Goal: Information Seeking & Learning: Learn about a topic

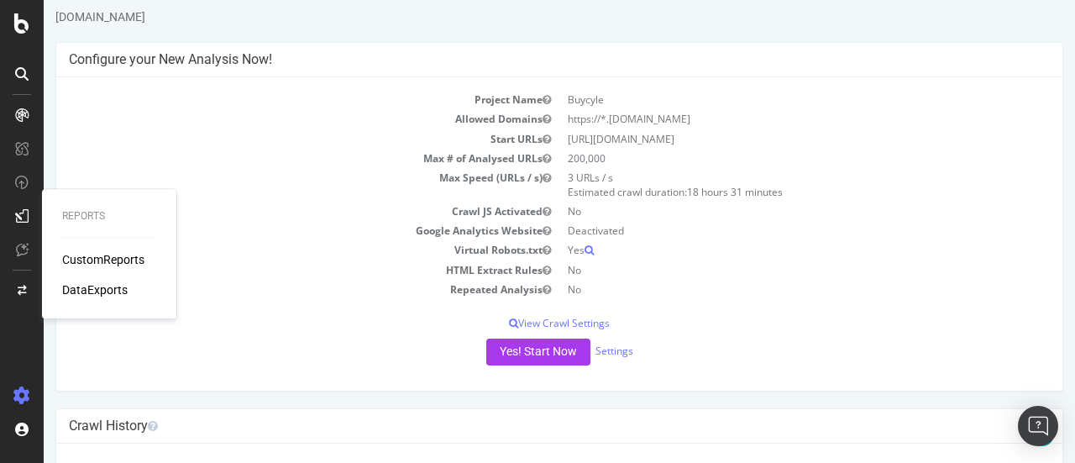
scroll to position [180, 0]
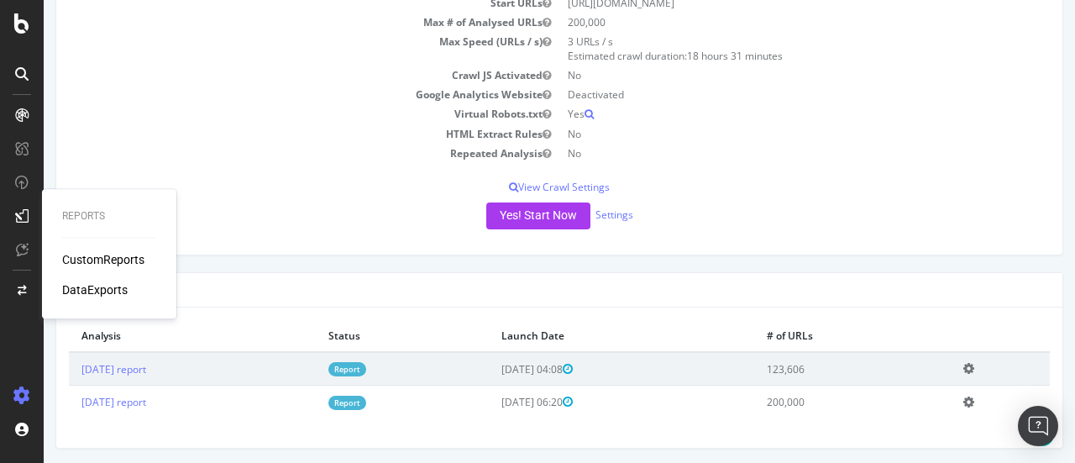
click at [364, 124] on td "HTML Extract Rules" at bounding box center [314, 133] width 490 height 19
click at [301, 206] on div "Yes! Start Now Settings" at bounding box center [559, 215] width 981 height 27
click at [237, 176] on div "Project Name Buycyle Allowed Domains https://*.buycycle.com Start URLs https://…" at bounding box center [559, 97] width 1006 height 313
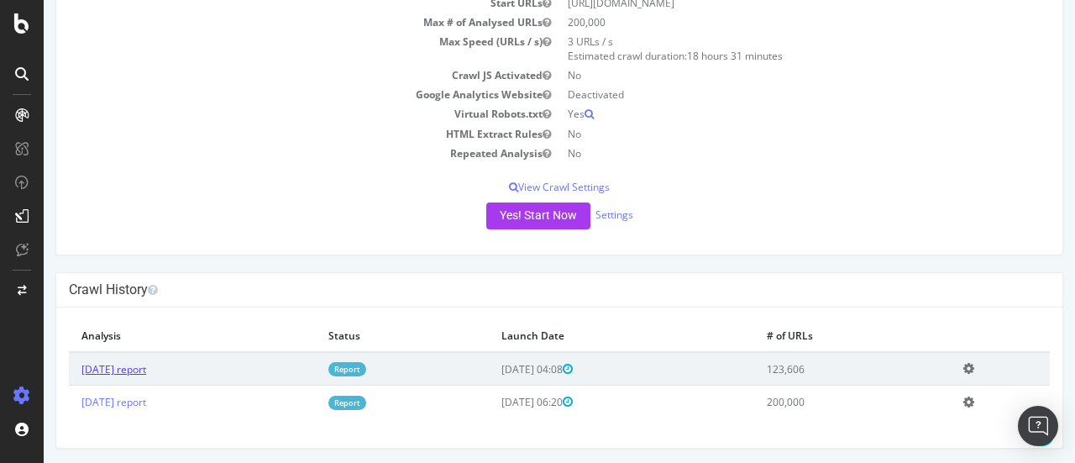
click at [146, 372] on link "2025 Aug. 18th report" at bounding box center [113, 369] width 65 height 14
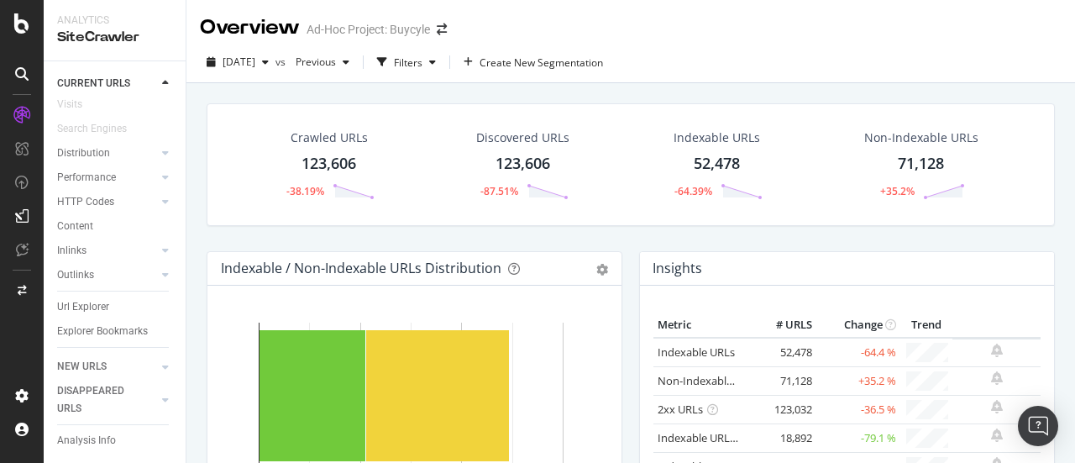
scroll to position [93, 0]
click at [97, 298] on div "Url Explorer" at bounding box center [83, 307] width 52 height 18
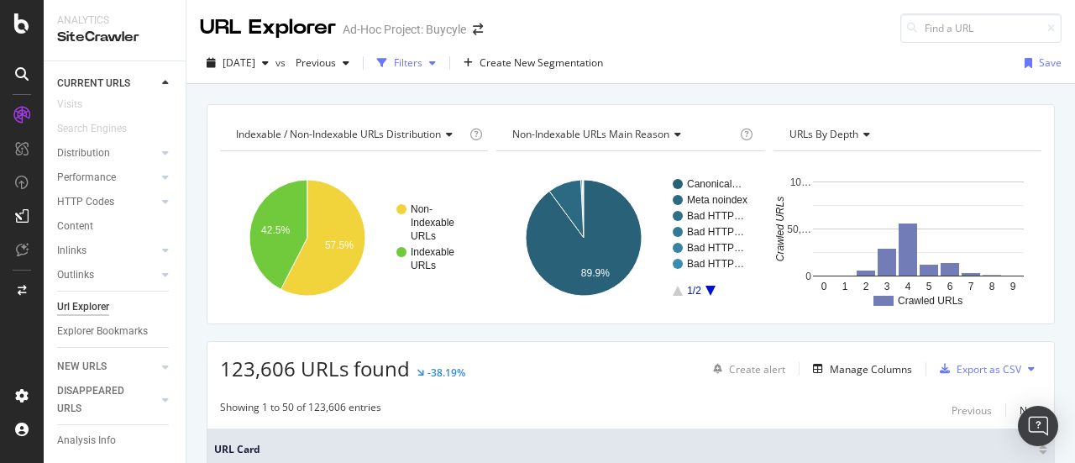
click at [422, 63] on div "Filters" at bounding box center [408, 62] width 29 height 14
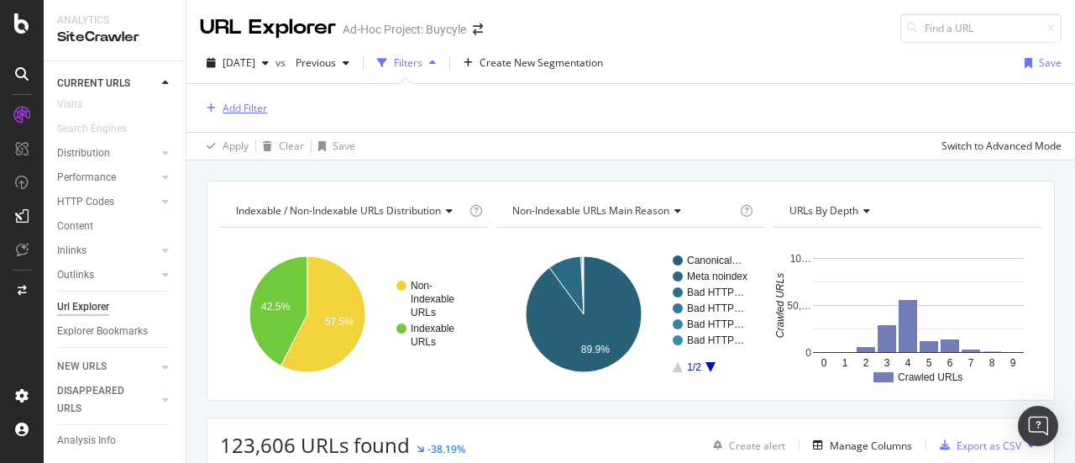
click at [234, 107] on div "Add Filter" at bounding box center [245, 108] width 45 height 14
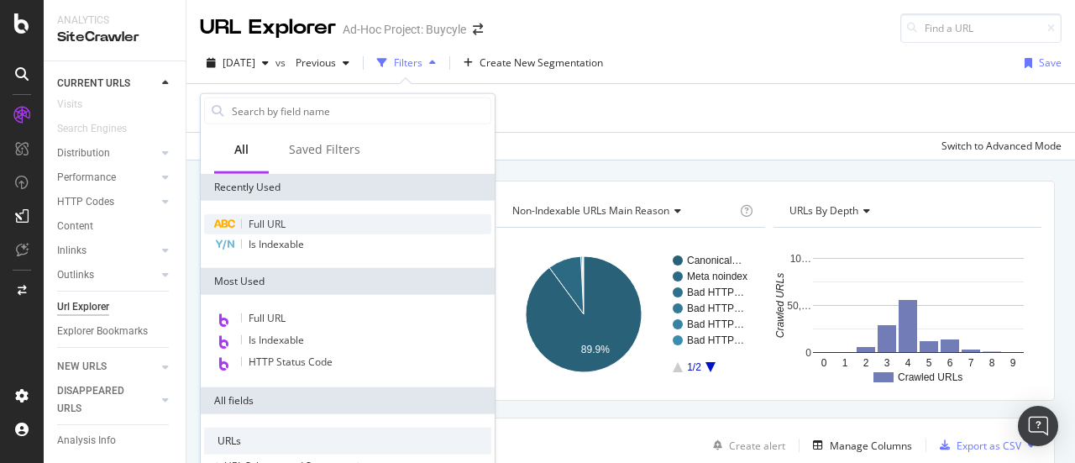
click at [262, 229] on span "Full URL" at bounding box center [267, 224] width 37 height 14
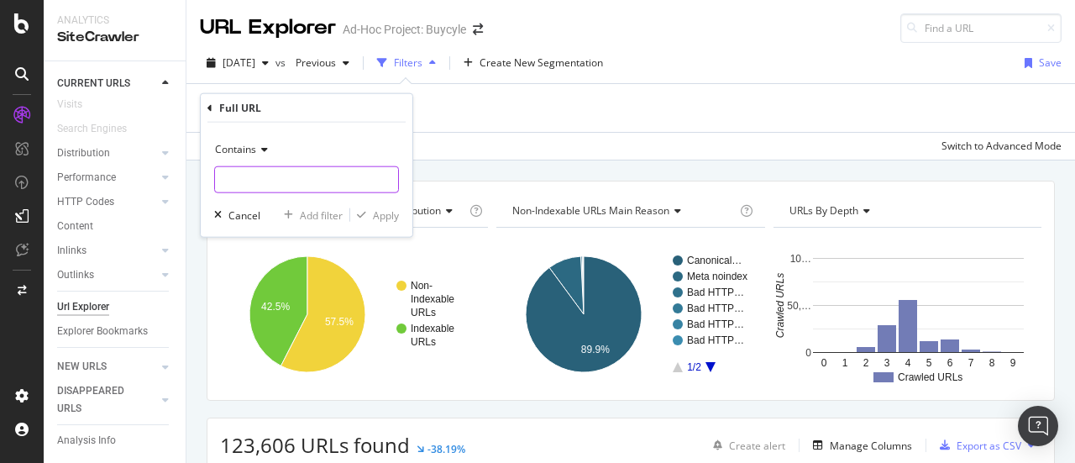
click at [272, 175] on input "text" at bounding box center [306, 179] width 183 height 27
type input "shop/brands"
click at [362, 207] on div "Apply" at bounding box center [374, 214] width 49 height 15
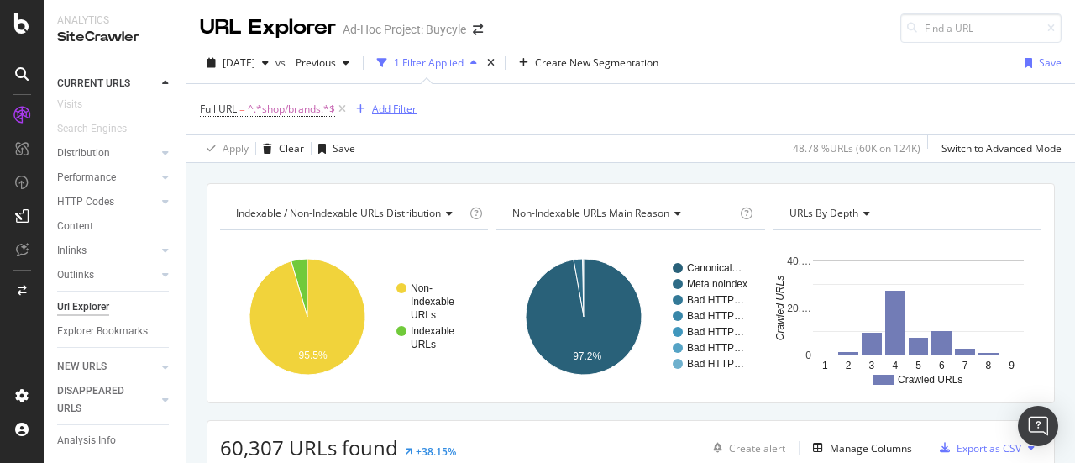
click at [371, 110] on div "button" at bounding box center [360, 109] width 23 height 10
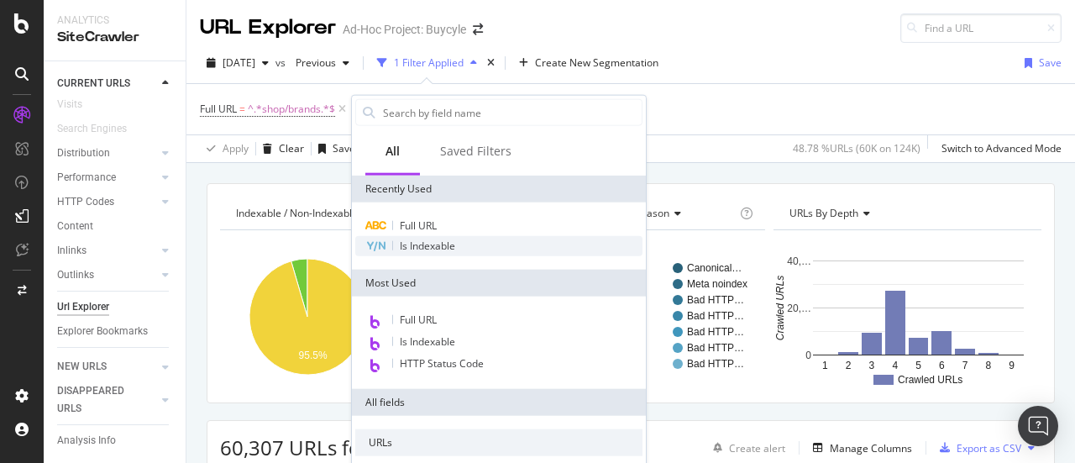
click at [432, 248] on span "Is Indexable" at bounding box center [427, 245] width 55 height 14
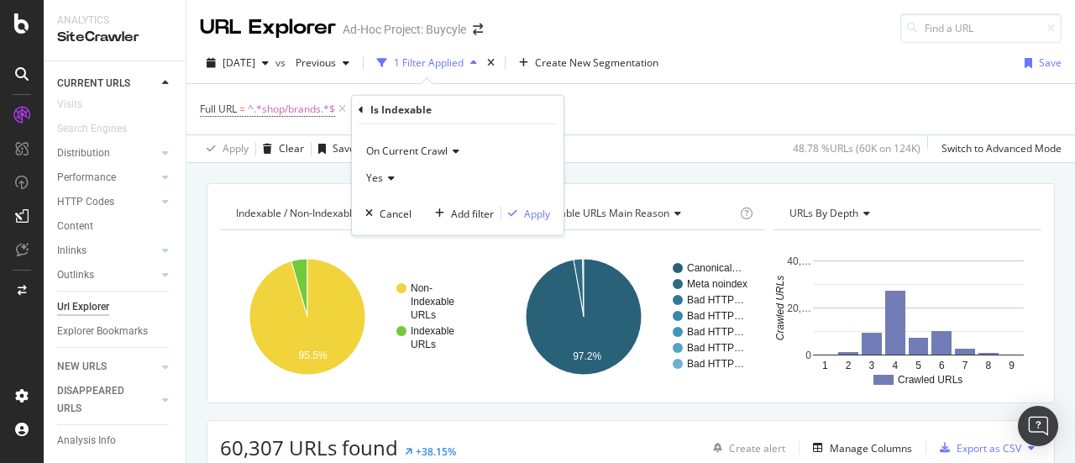
click at [383, 178] on icon at bounding box center [389, 178] width 12 height 10
click at [393, 235] on div "No" at bounding box center [459, 234] width 180 height 22
click at [549, 212] on div "Apply" at bounding box center [537, 213] width 26 height 14
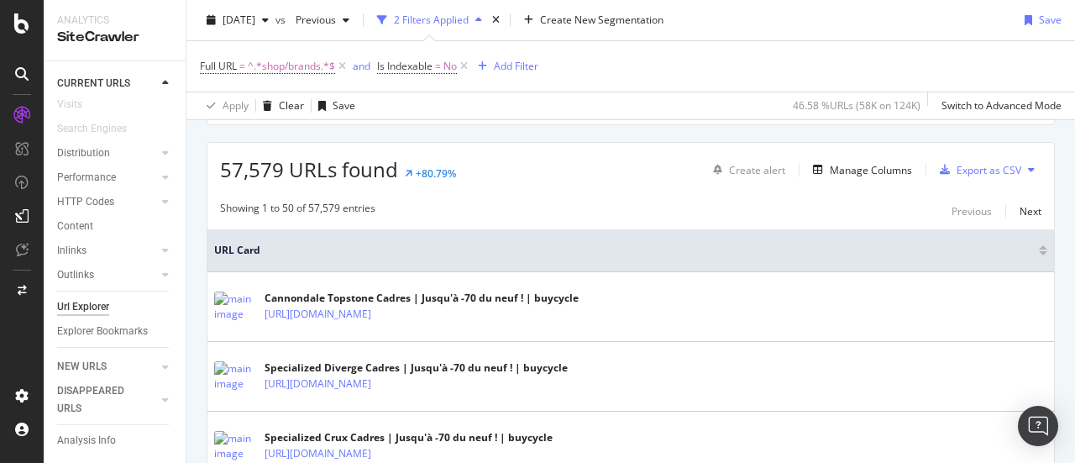
scroll to position [278, 0]
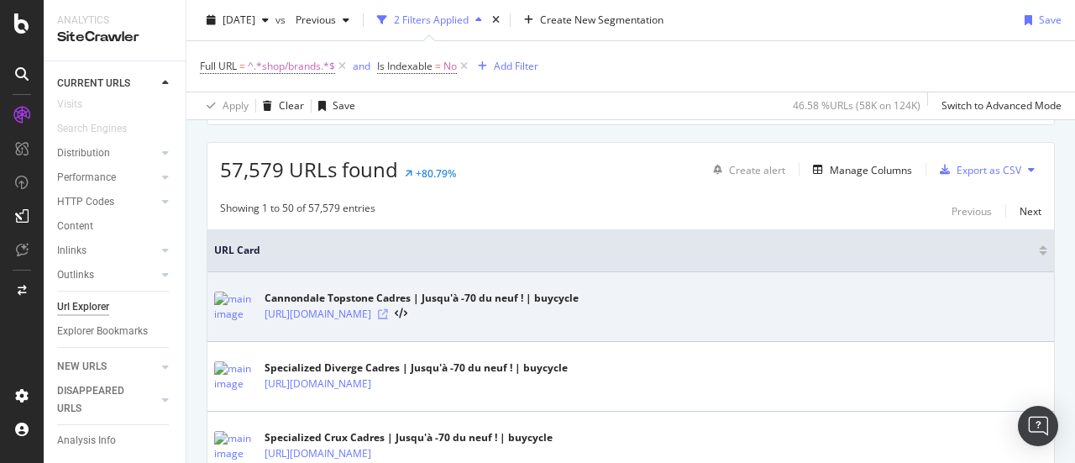
click at [388, 312] on icon at bounding box center [383, 314] width 10 height 10
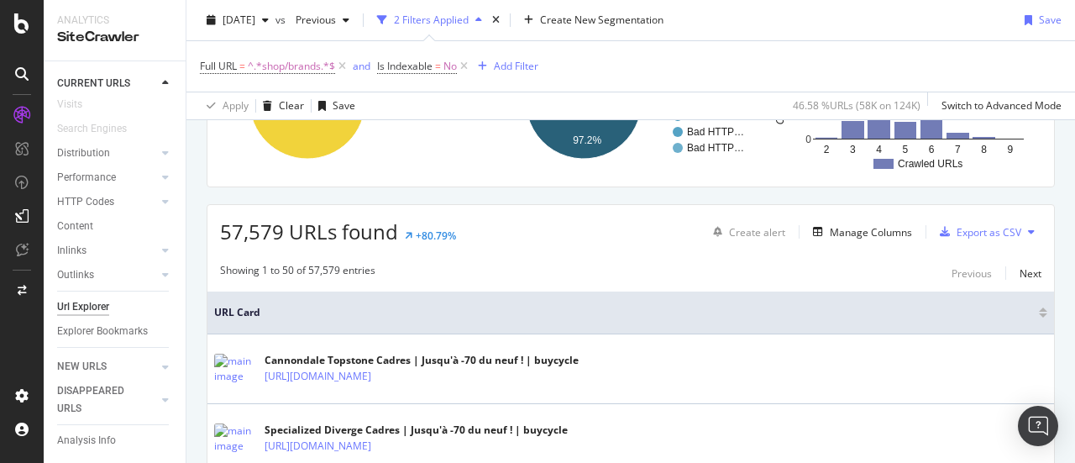
scroll to position [218, 0]
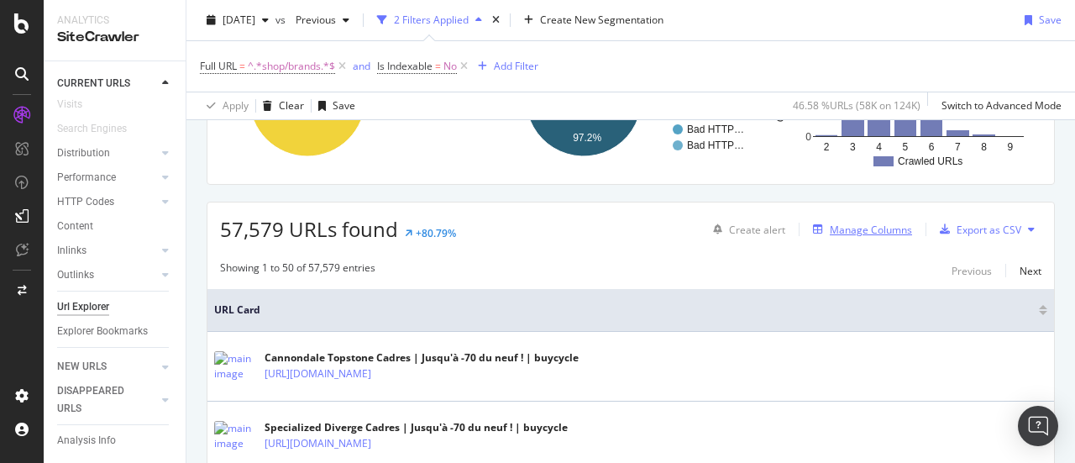
click at [830, 223] on div "Manage Columns" at bounding box center [871, 230] width 82 height 14
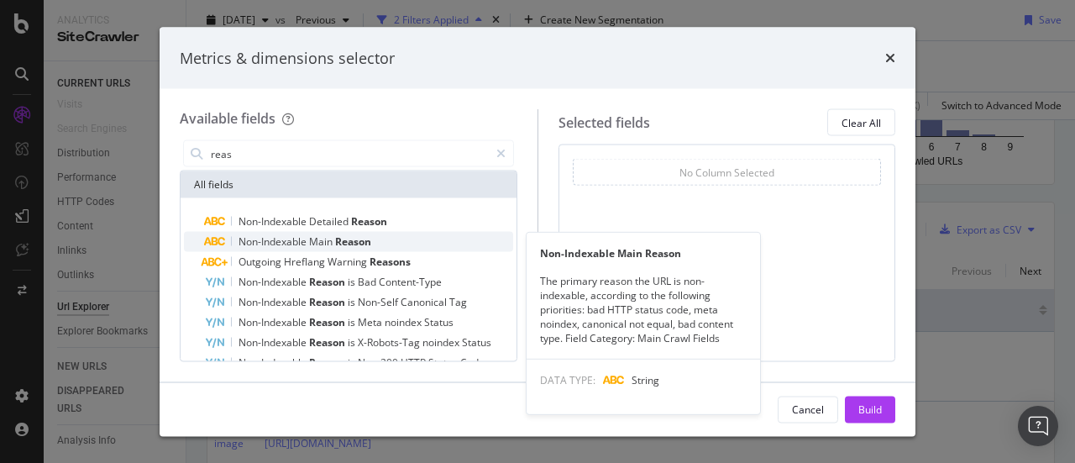
type input "reas"
click at [343, 241] on span "Reason" at bounding box center [353, 241] width 36 height 14
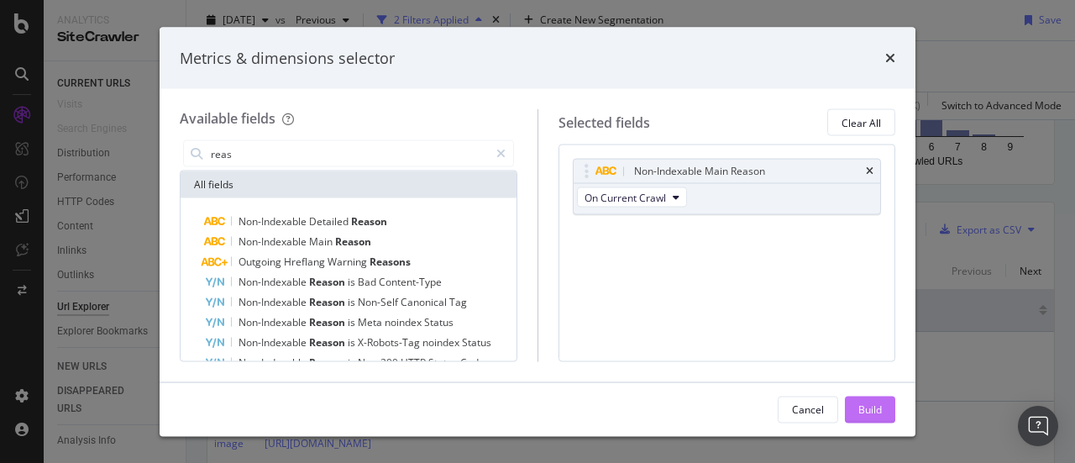
click at [882, 412] on button "Build" at bounding box center [870, 408] width 50 height 27
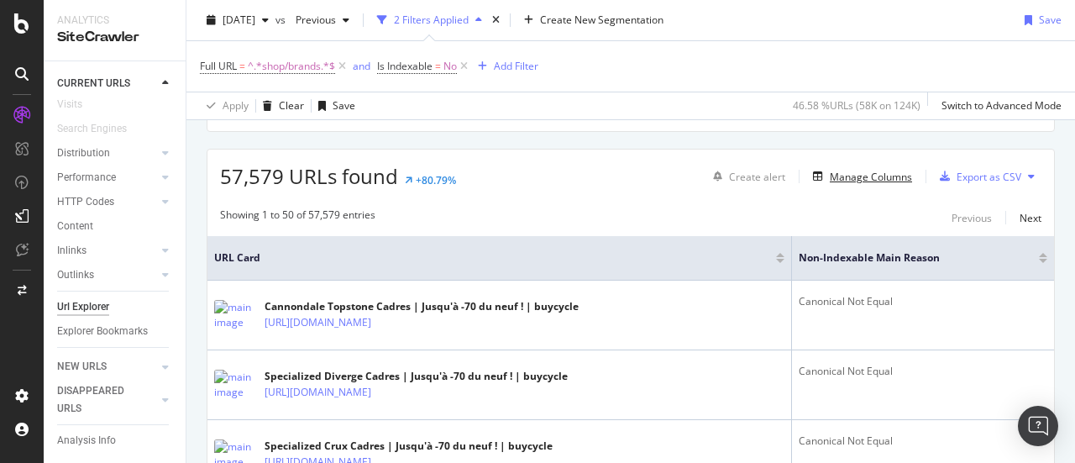
scroll to position [231, 0]
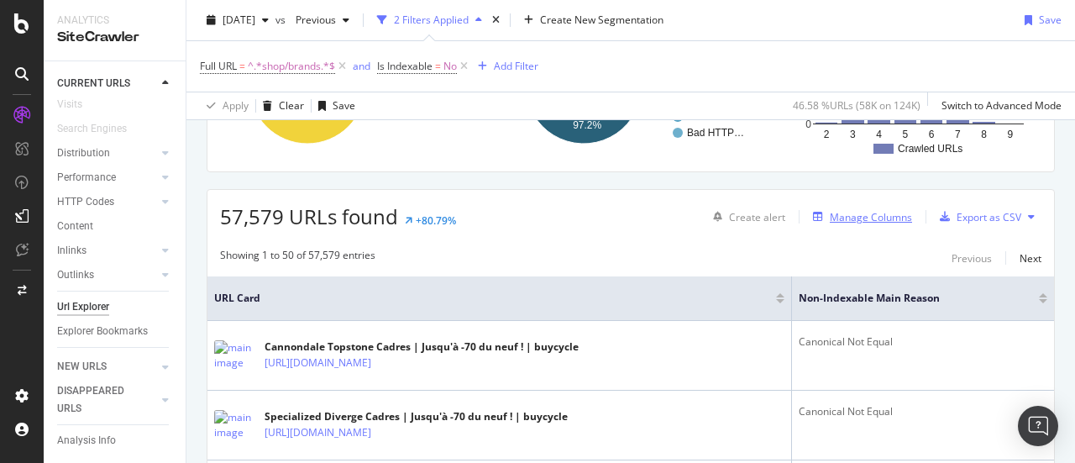
click at [846, 214] on div "Manage Columns" at bounding box center [871, 217] width 82 height 14
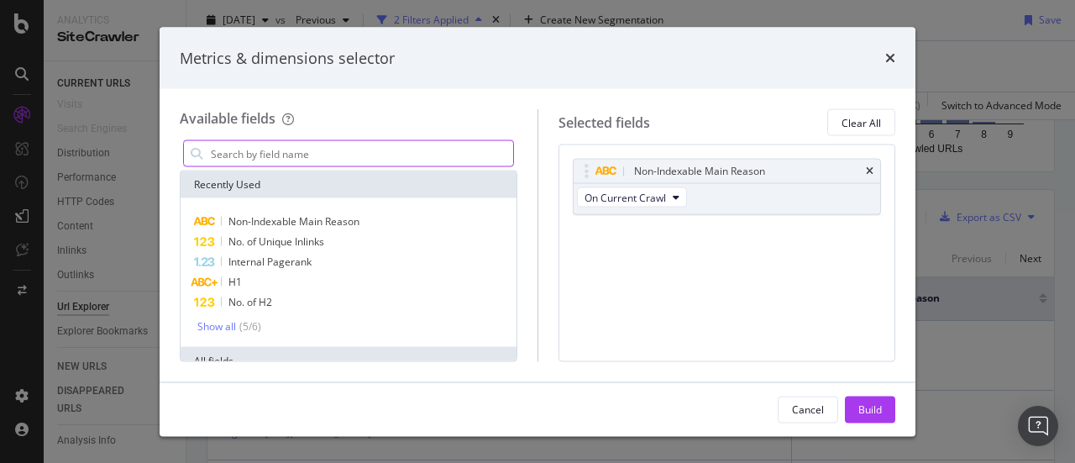
click at [385, 141] on input "modal" at bounding box center [361, 153] width 304 height 25
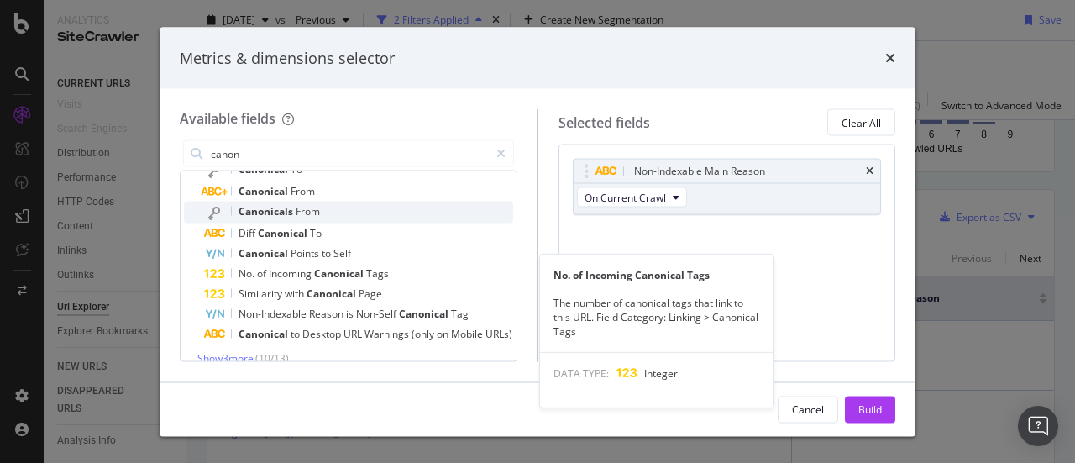
scroll to position [0, 0]
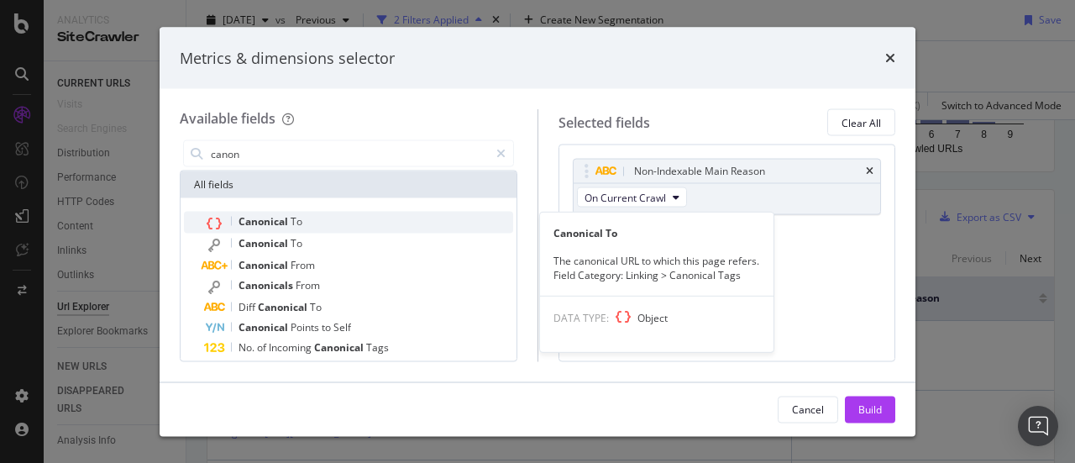
type input "canon"
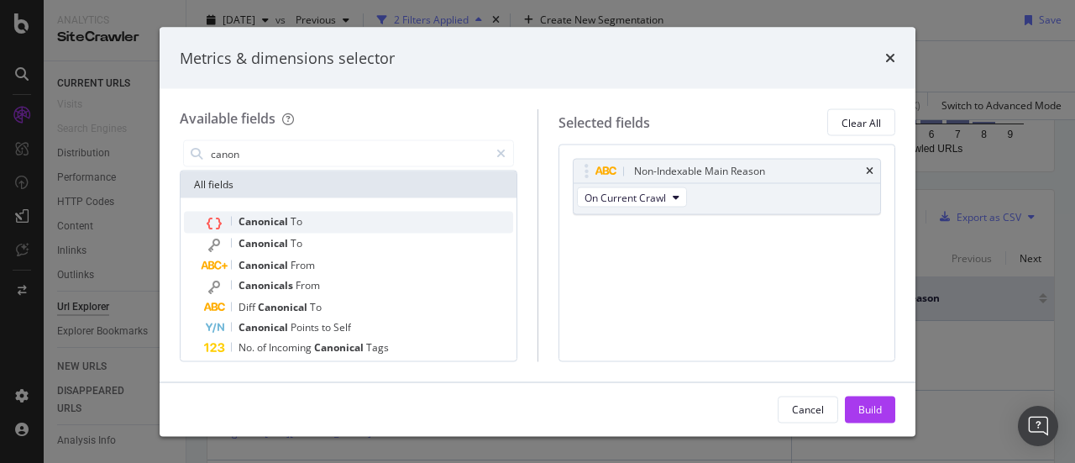
click at [285, 216] on span "Canonical" at bounding box center [264, 221] width 52 height 14
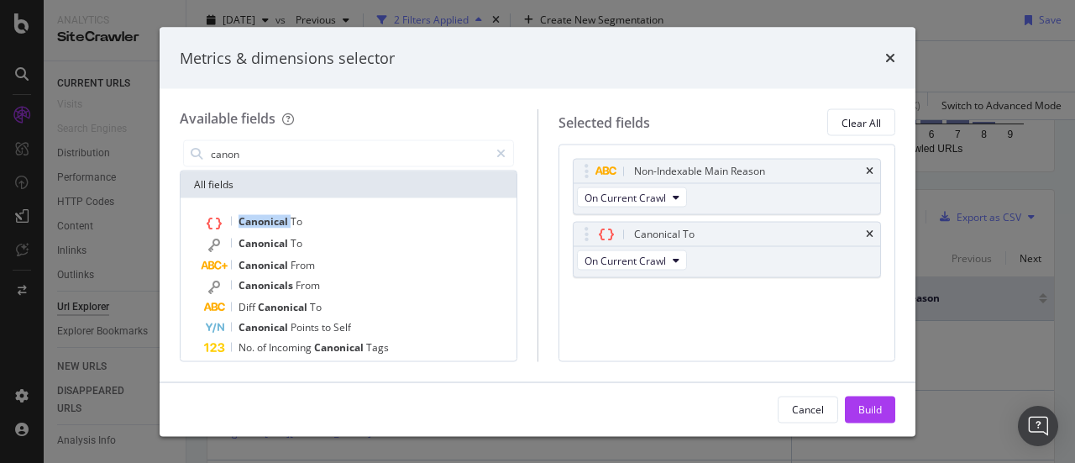
click at [285, 216] on span "Canonical" at bounding box center [264, 221] width 52 height 14
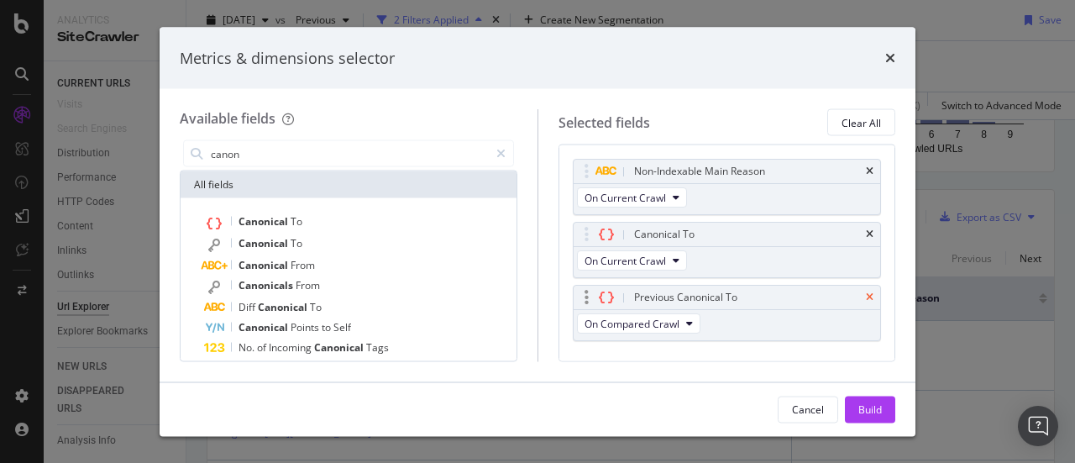
click at [866, 297] on icon "times" at bounding box center [870, 297] width 8 height 10
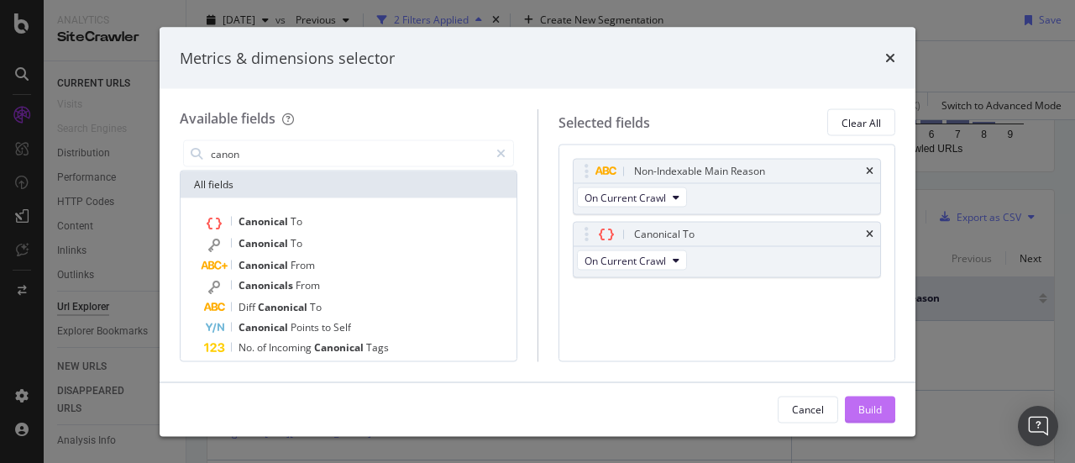
click at [868, 402] on div "Build" at bounding box center [870, 408] width 24 height 14
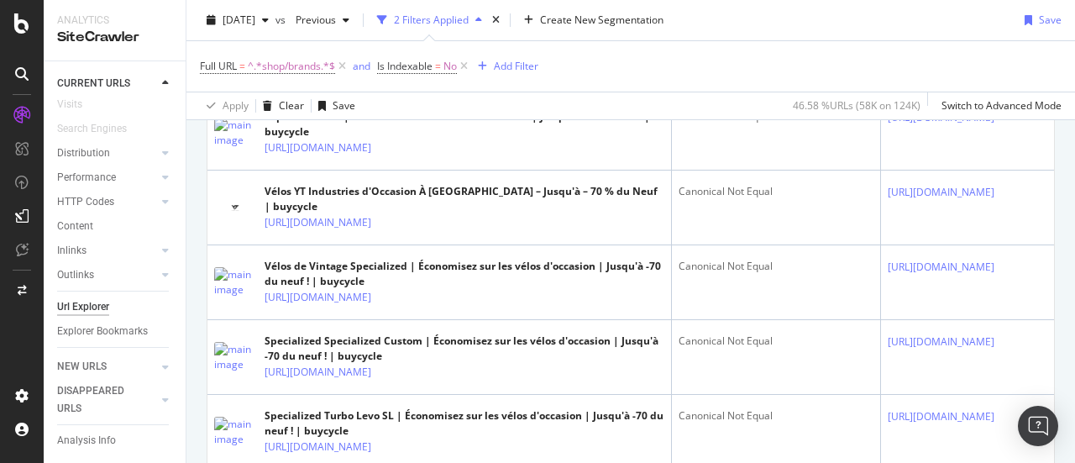
scroll to position [1752, 0]
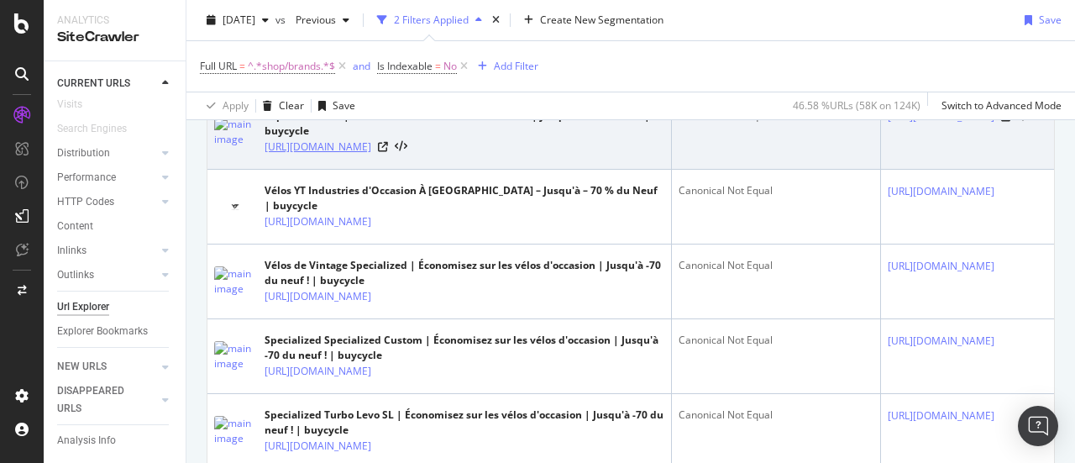
click at [371, 155] on link "https://buycycle.com/fr-fr/shop/brands/lapierre/families/tecnic" at bounding box center [318, 147] width 107 height 17
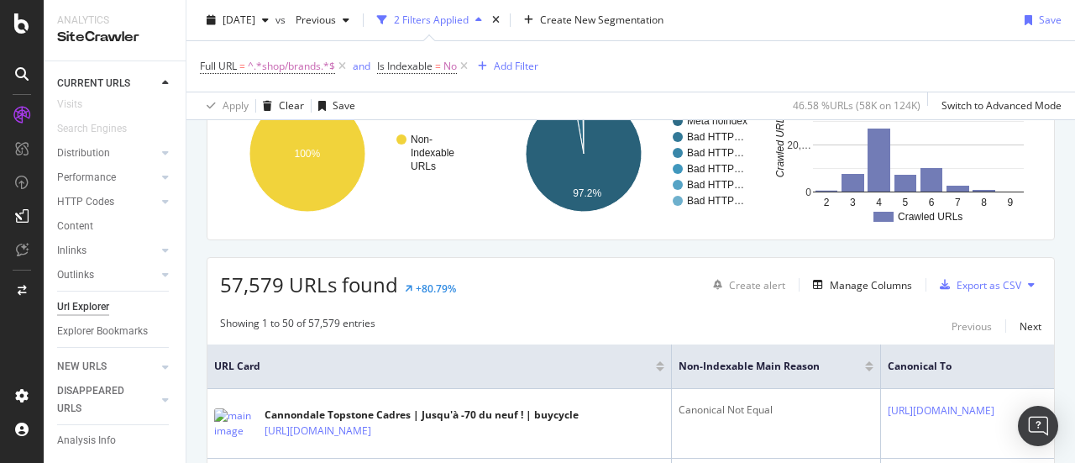
scroll to position [164, 0]
click at [464, 65] on icon at bounding box center [464, 66] width 14 height 17
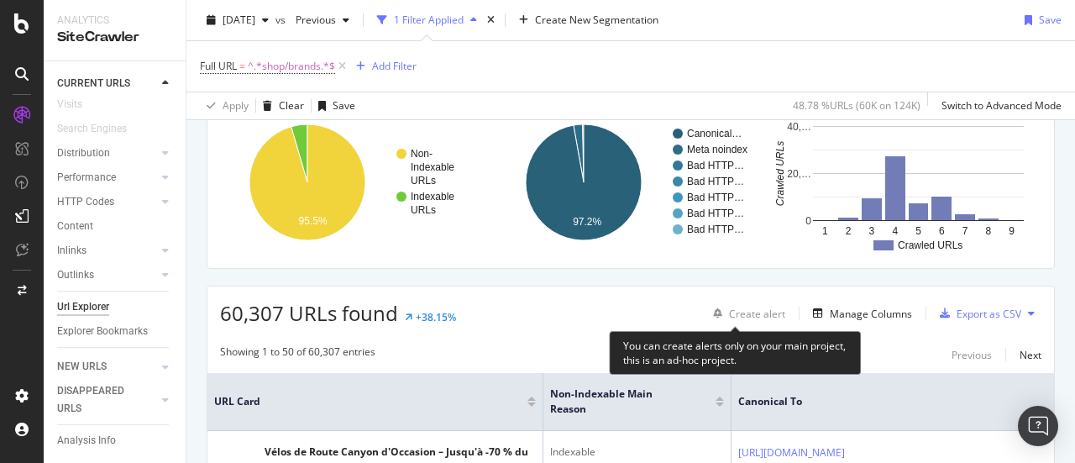
scroll to position [135, 0]
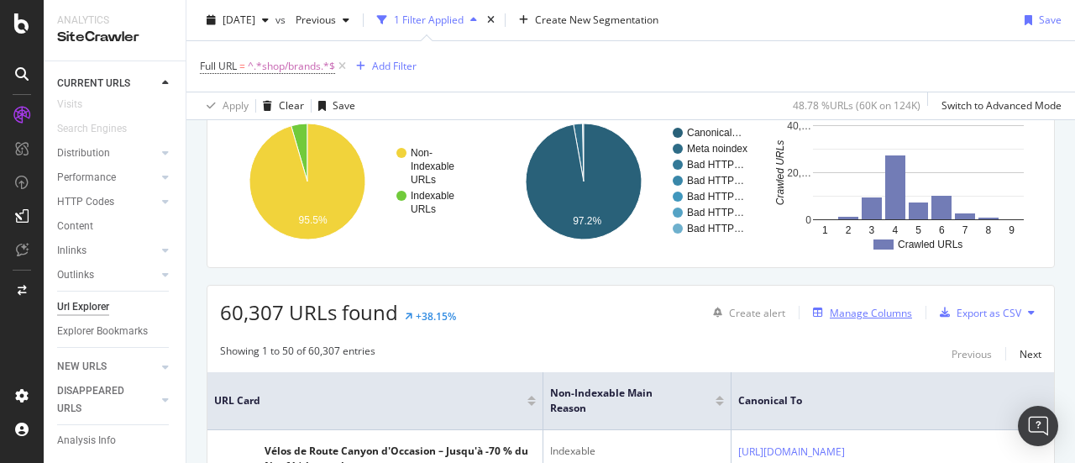
click at [830, 306] on div "Manage Columns" at bounding box center [871, 313] width 82 height 14
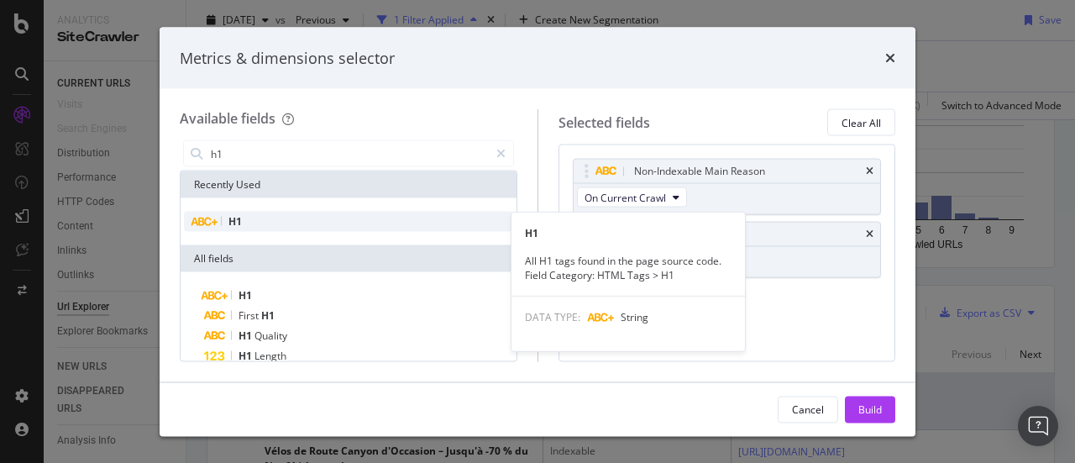
type input "h1"
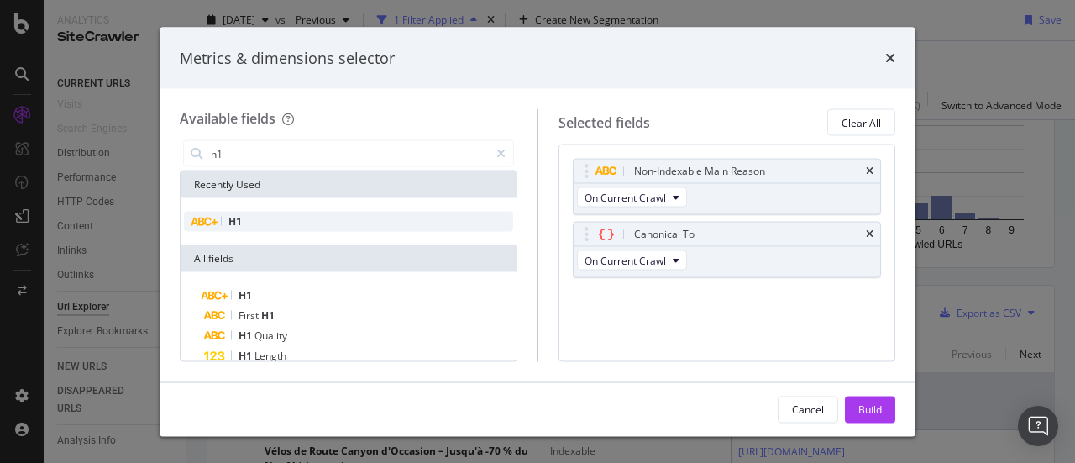
click at [332, 221] on div "H1" at bounding box center [348, 222] width 329 height 20
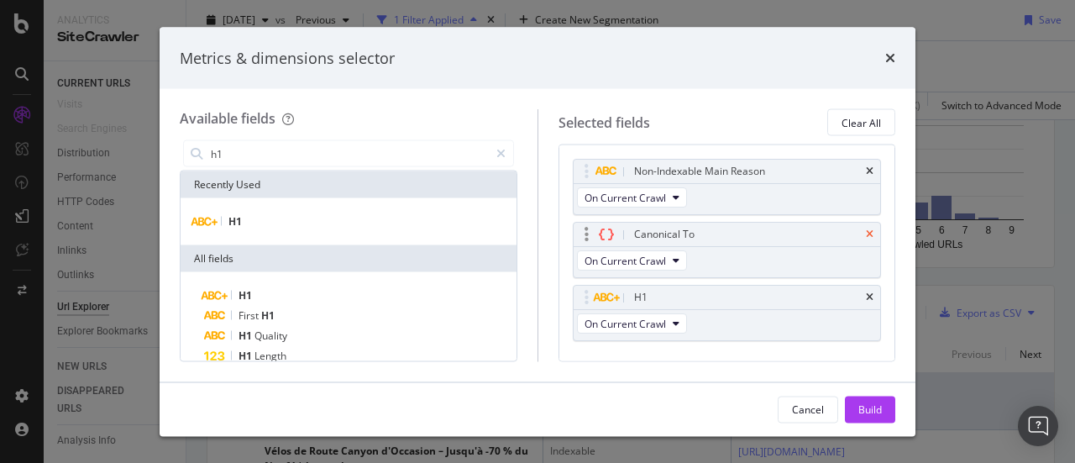
click at [866, 233] on icon "times" at bounding box center [870, 234] width 8 height 10
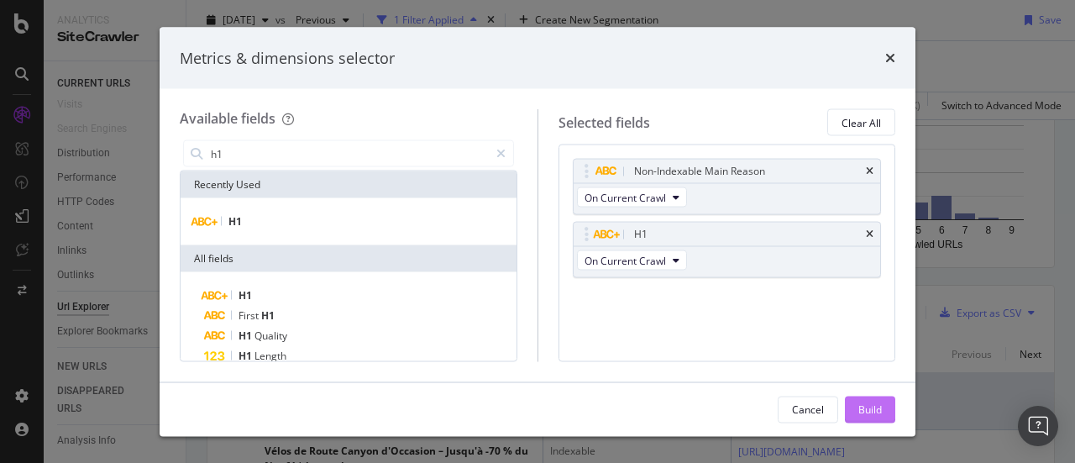
click at [888, 406] on button "Build" at bounding box center [870, 408] width 50 height 27
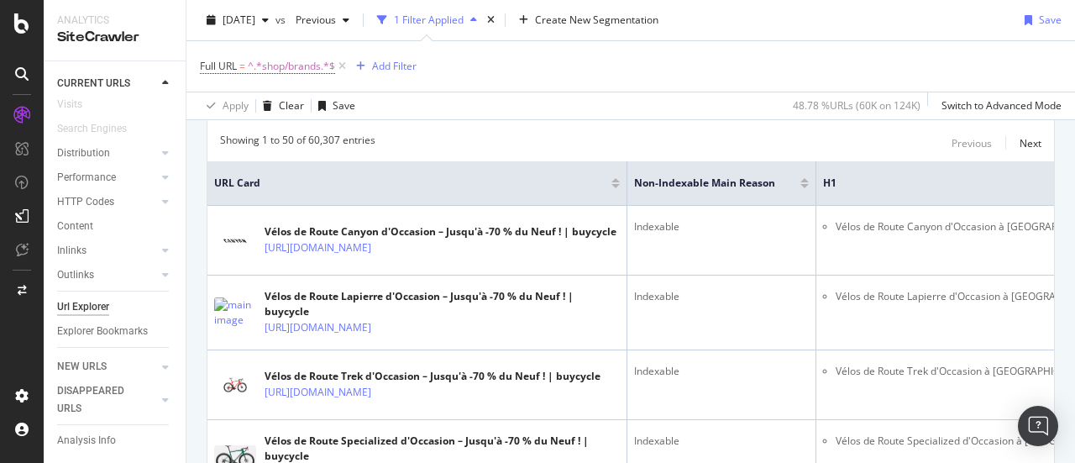
scroll to position [0, 22]
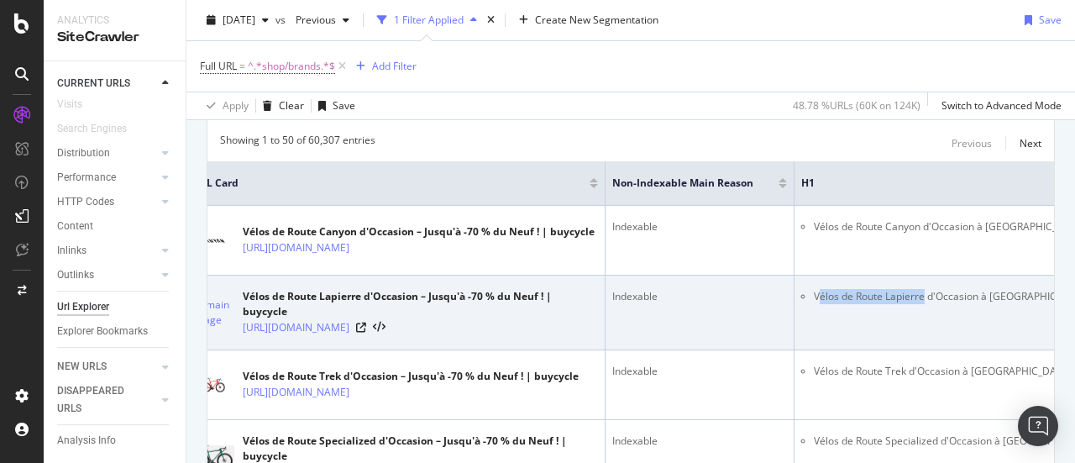
drag, startPoint x: 815, startPoint y: 292, endPoint x: 922, endPoint y: 299, distance: 107.7
click at [922, 299] on li "Vélos de Route Lapierre d'Occasion à Vendre" at bounding box center [959, 296] width 291 height 15
click at [925, 290] on li "Vélos de Route Lapierre d'Occasion à Vendre" at bounding box center [959, 296] width 291 height 15
drag, startPoint x: 910, startPoint y: 296, endPoint x: 803, endPoint y: 303, distance: 107.7
click at [803, 303] on td "Vélos de Route Lapierre d'Occasion à Vendre" at bounding box center [952, 312] width 317 height 75
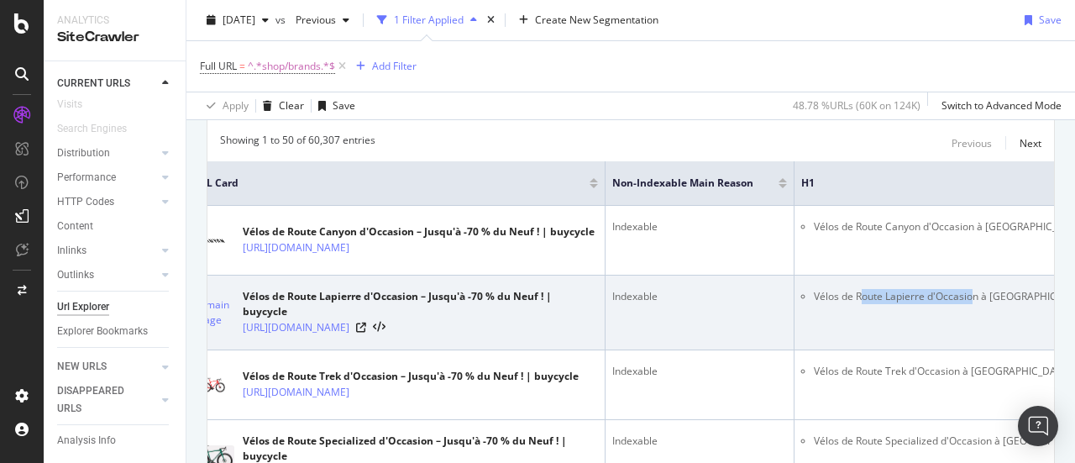
drag, startPoint x: 974, startPoint y: 290, endPoint x: 862, endPoint y: 291, distance: 112.5
click at [862, 291] on li "Vélos de Route Lapierre d'Occasion à Vendre" at bounding box center [959, 296] width 291 height 15
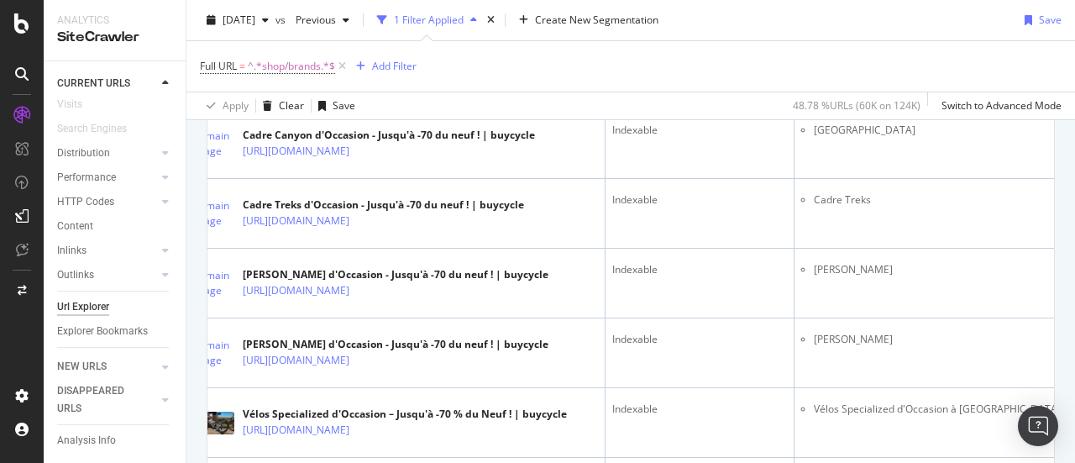
scroll to position [1371, 0]
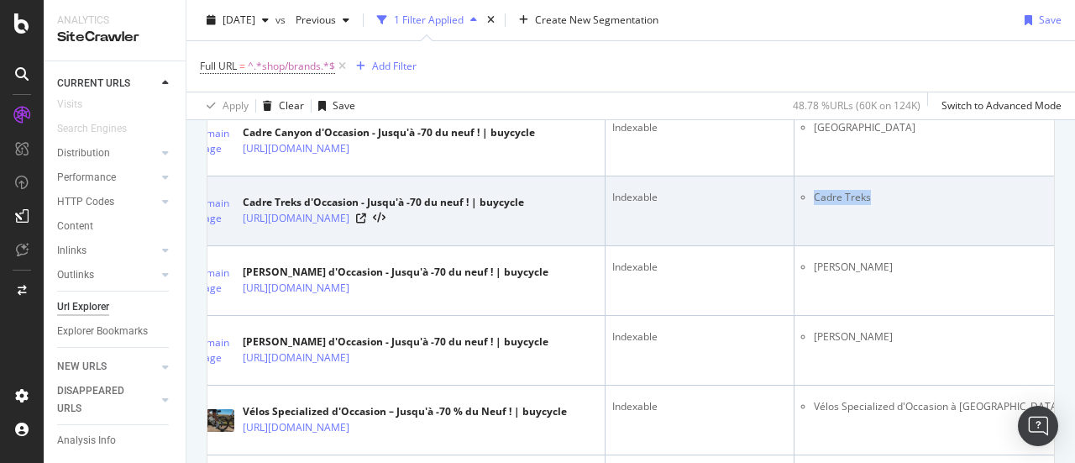
drag, startPoint x: 873, startPoint y: 222, endPoint x: 809, endPoint y: 218, distance: 63.9
click at [809, 205] on ul "Cadre Treks" at bounding box center [952, 197] width 303 height 15
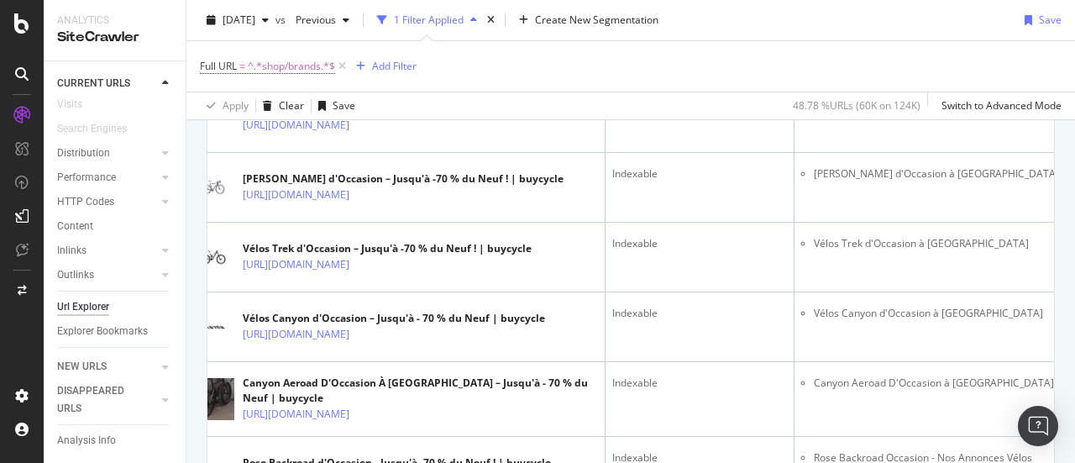
scroll to position [1747, 0]
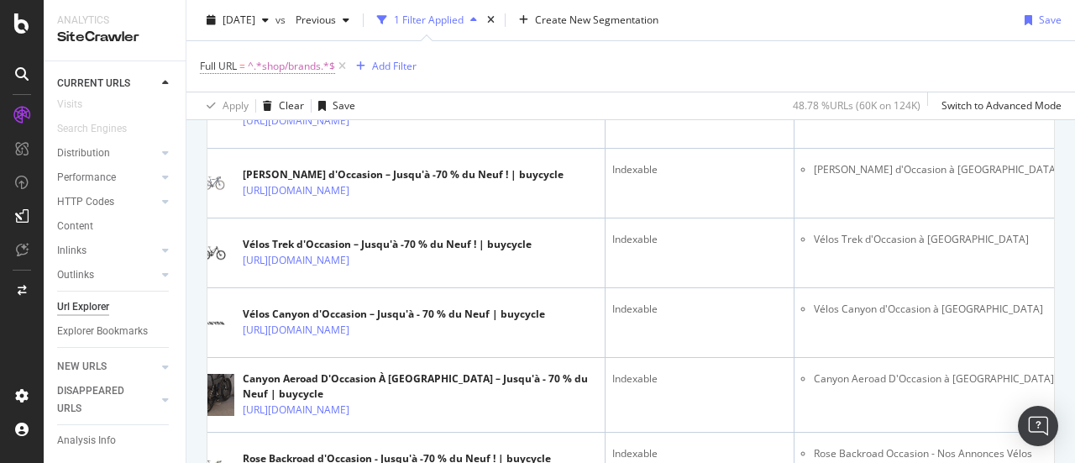
click at [314, 71] on span "^.*shop/brands.*$" at bounding box center [291, 67] width 87 height 24
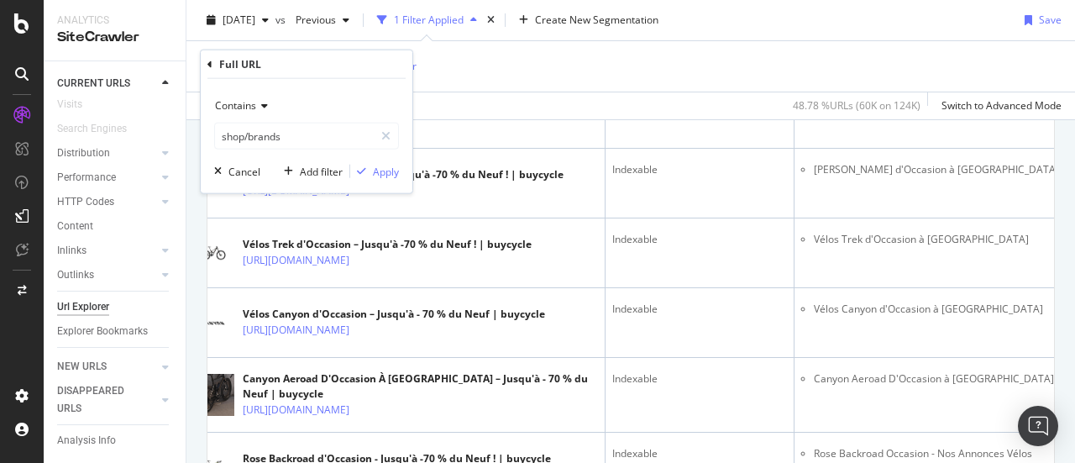
click at [589, 65] on div "Full URL = ^.*shop/brands.*$ Add Filter" at bounding box center [631, 66] width 862 height 50
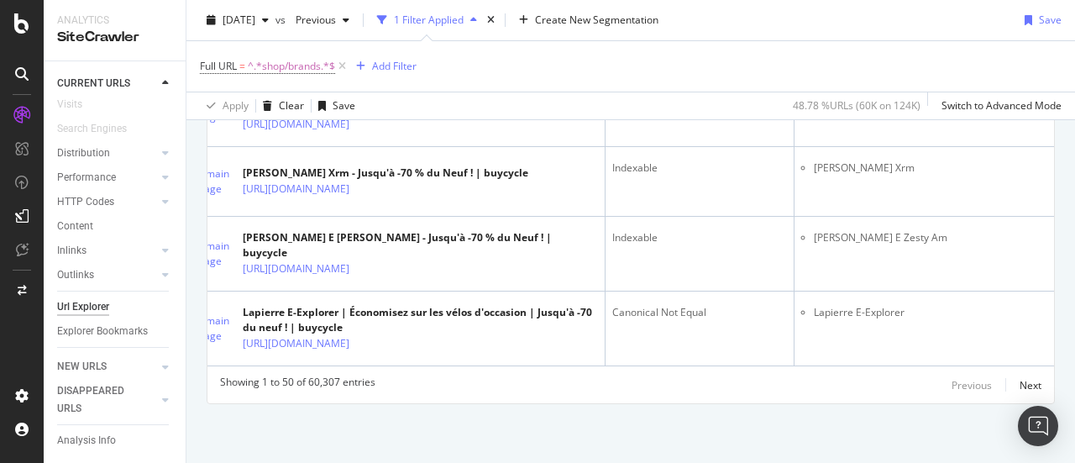
scroll to position [3831, 0]
click at [1019, 389] on div "Next" at bounding box center [1030, 385] width 22 height 14
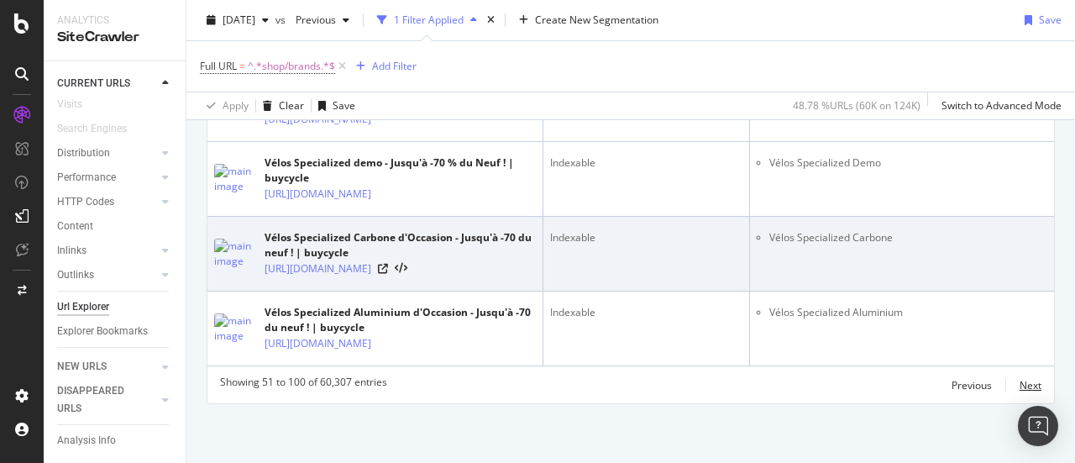
scroll to position [4726, 0]
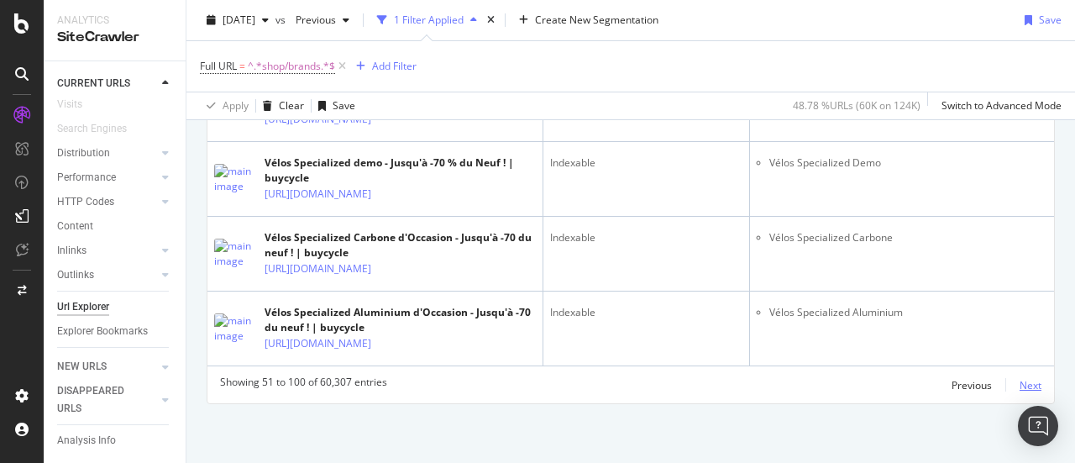
click at [1019, 392] on div "Next" at bounding box center [1030, 385] width 22 height 14
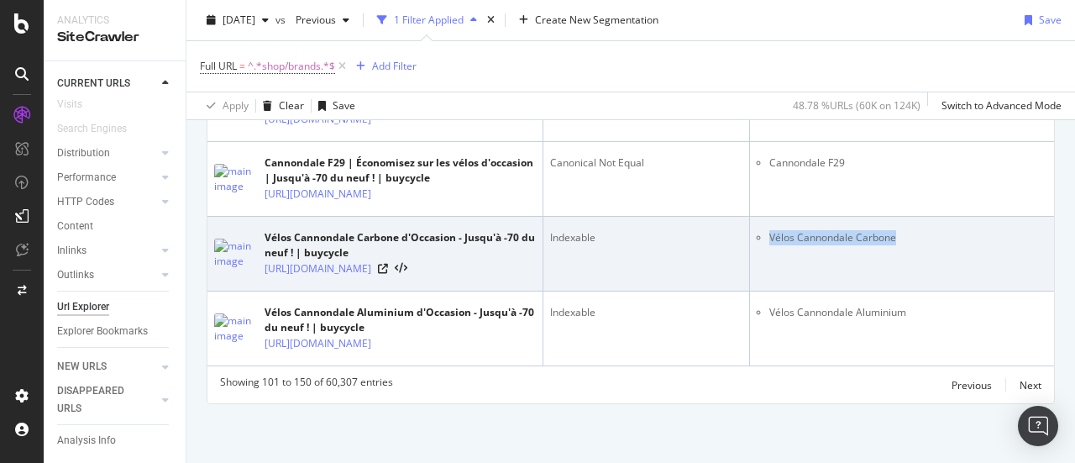
drag, startPoint x: 900, startPoint y: 226, endPoint x: 769, endPoint y: 228, distance: 131.0
click at [769, 230] on li "Vélos Cannondale Carbone" at bounding box center [922, 237] width 306 height 15
copy li "Vélos Cannondale Carbone"
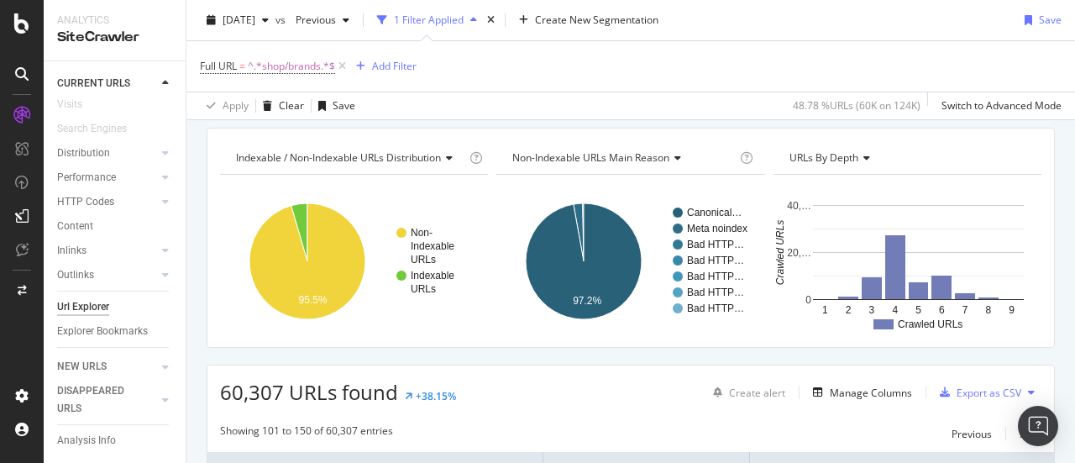
scroll to position [54, 0]
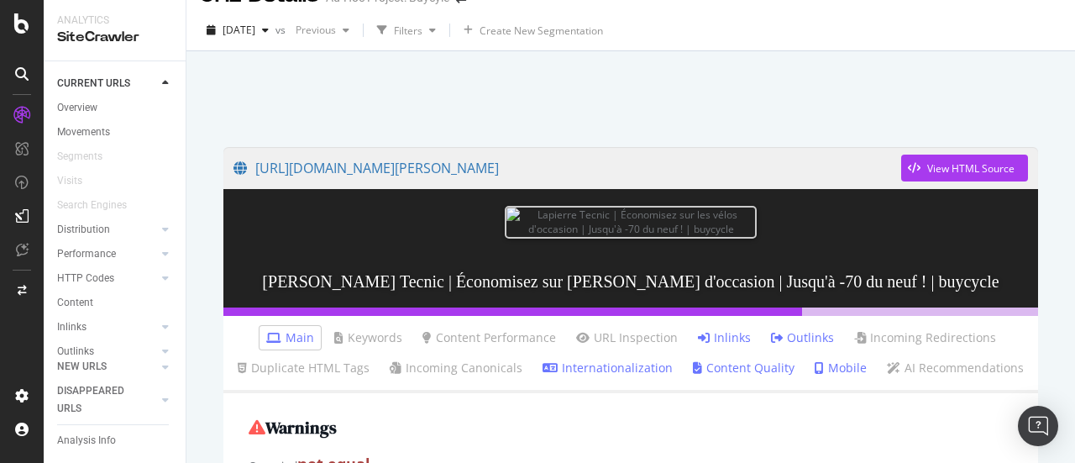
scroll to position [36, 0]
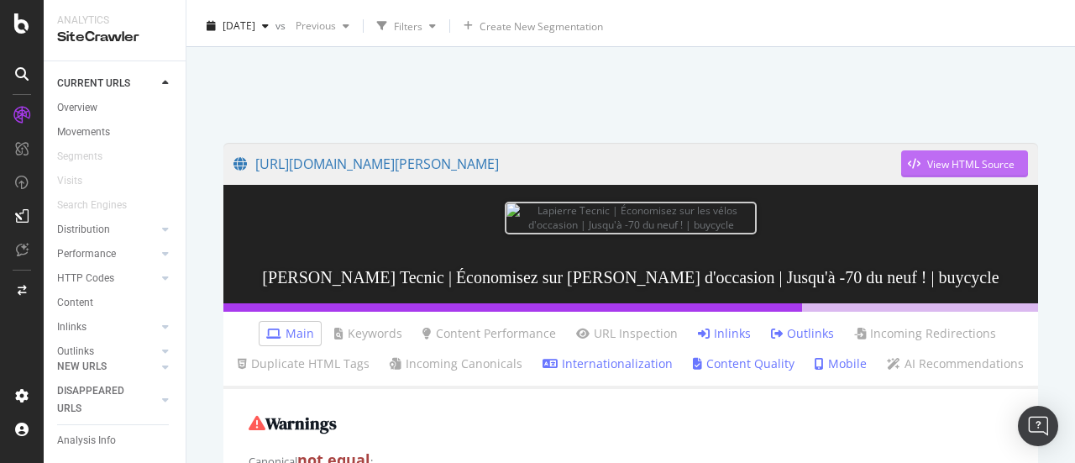
click at [921, 170] on div "View HTML Source" at bounding box center [957, 163] width 113 height 25
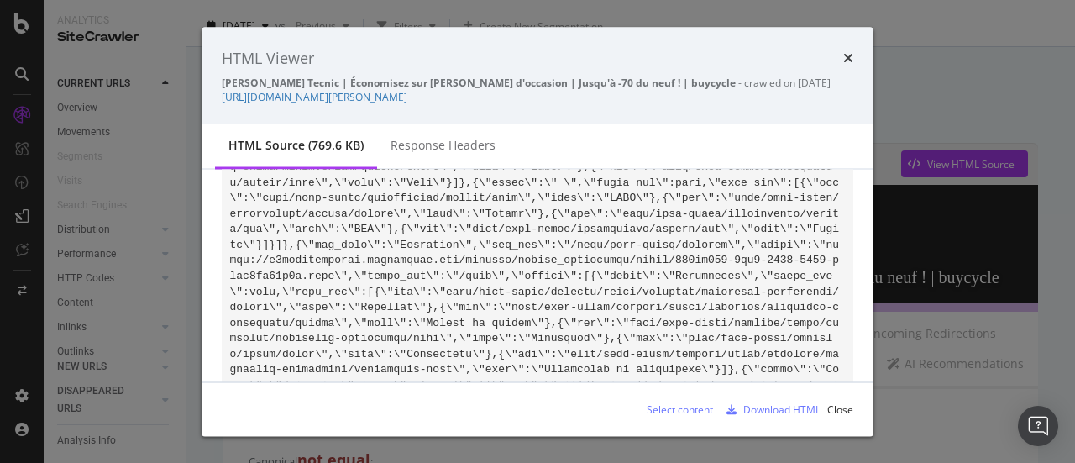
scroll to position [121366, 0]
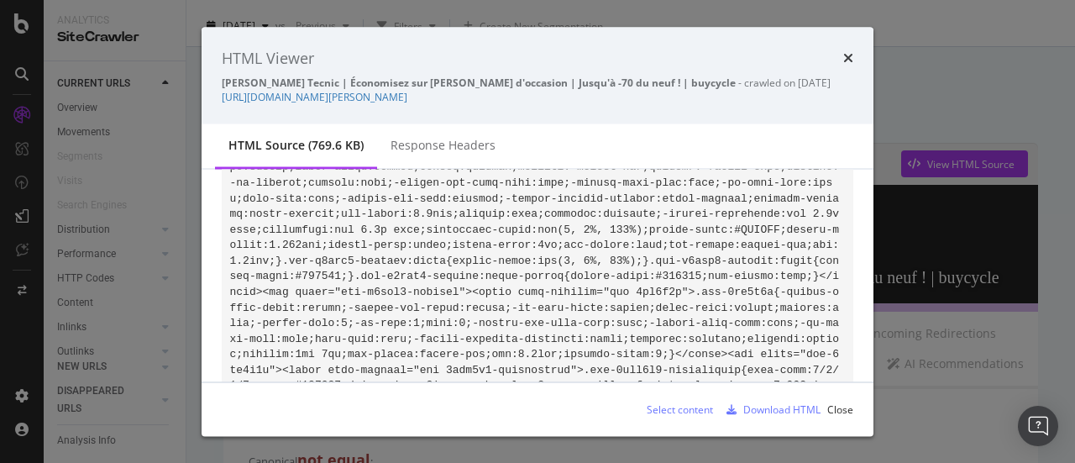
drag, startPoint x: 541, startPoint y: 276, endPoint x: 568, endPoint y: 317, distance: 48.9
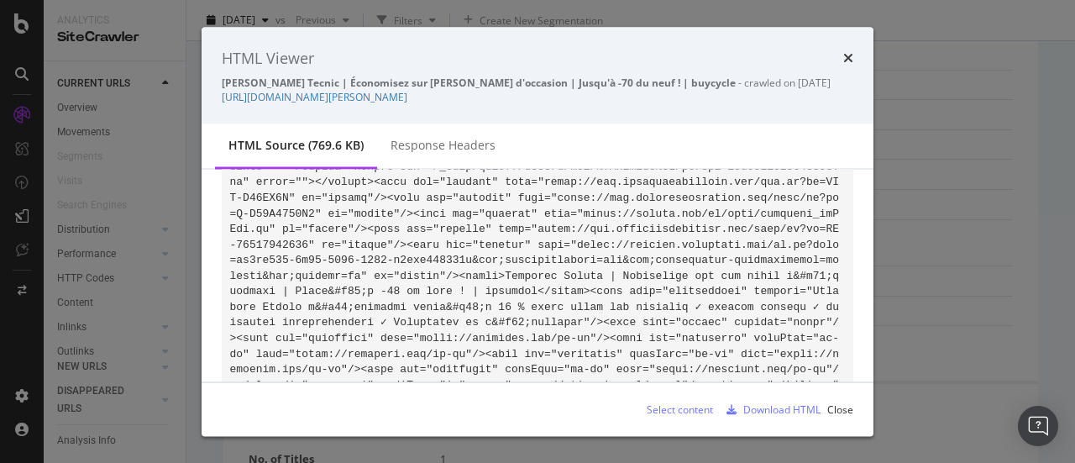
scroll to position [265, 0]
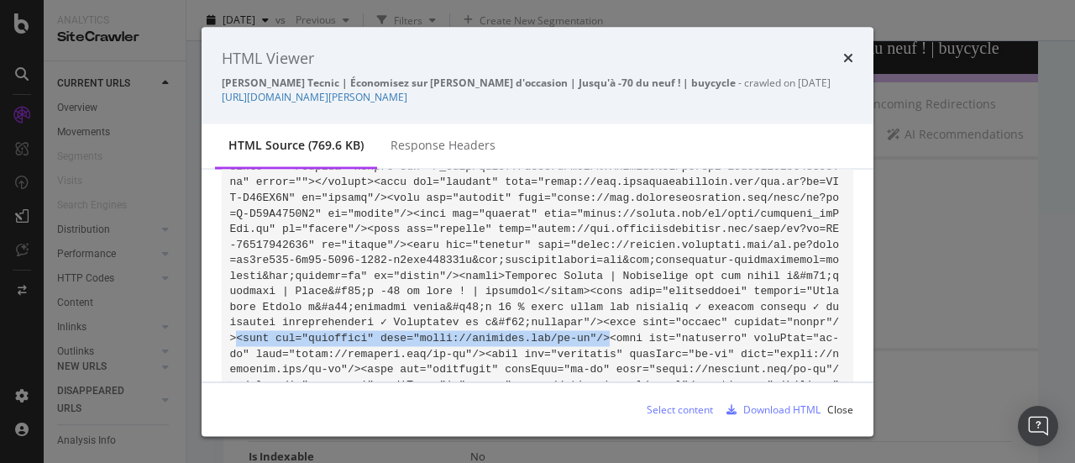
drag, startPoint x: 630, startPoint y: 275, endPoint x: 287, endPoint y: 280, distance: 342.6
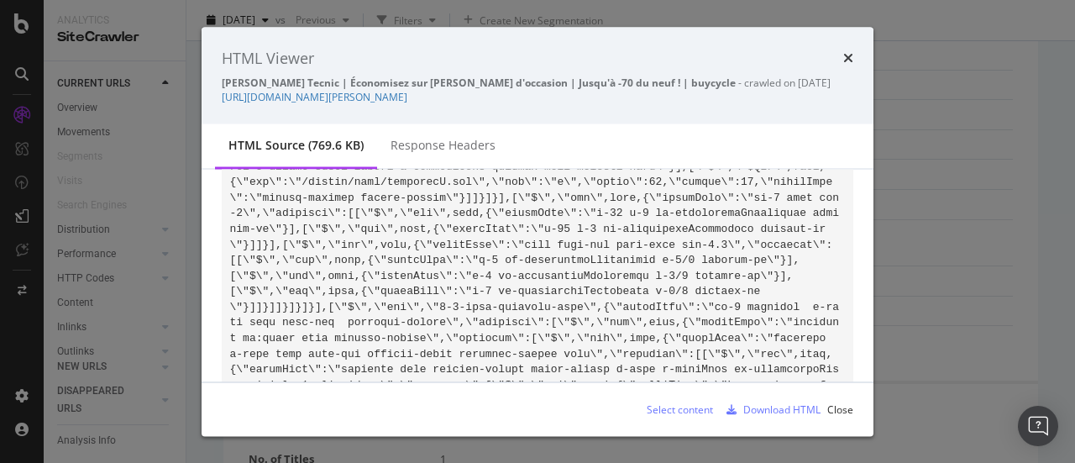
scroll to position [121366, 0]
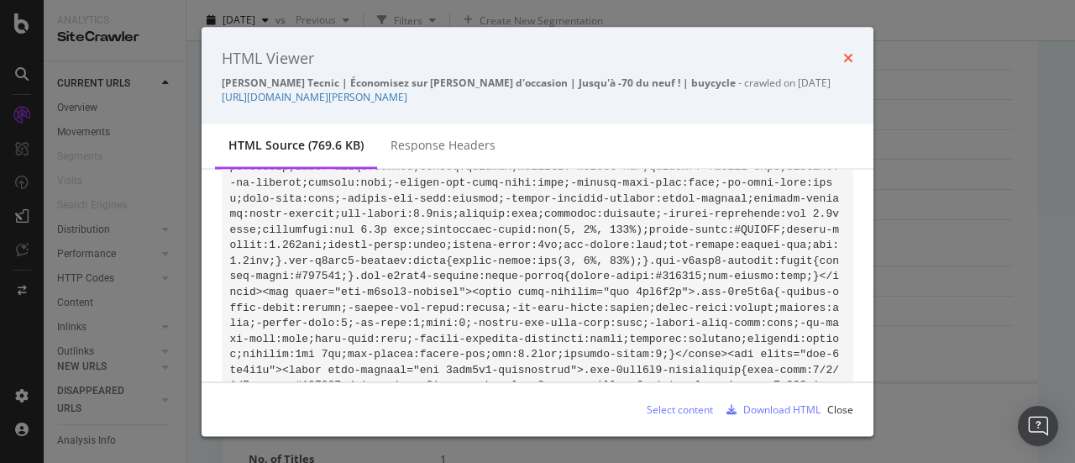
click at [848, 56] on icon "times" at bounding box center [848, 57] width 10 height 13
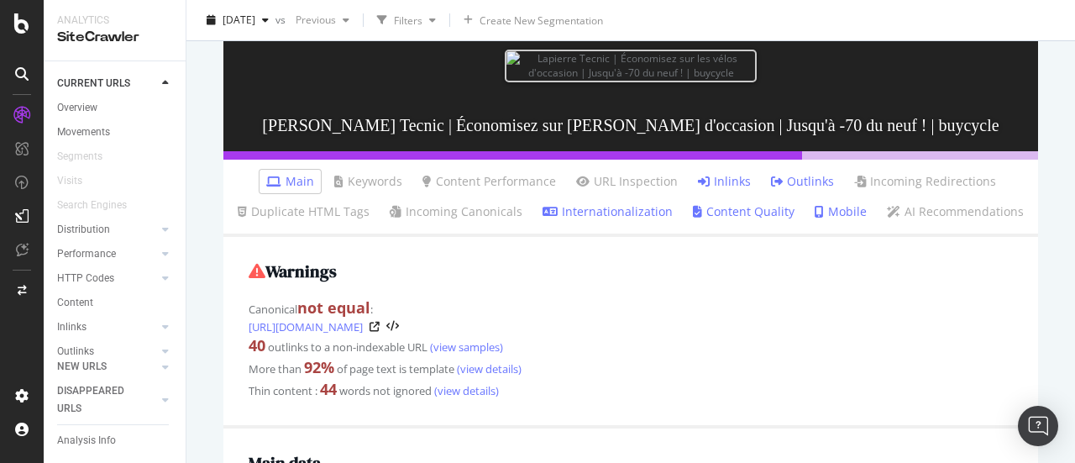
scroll to position [0, 0]
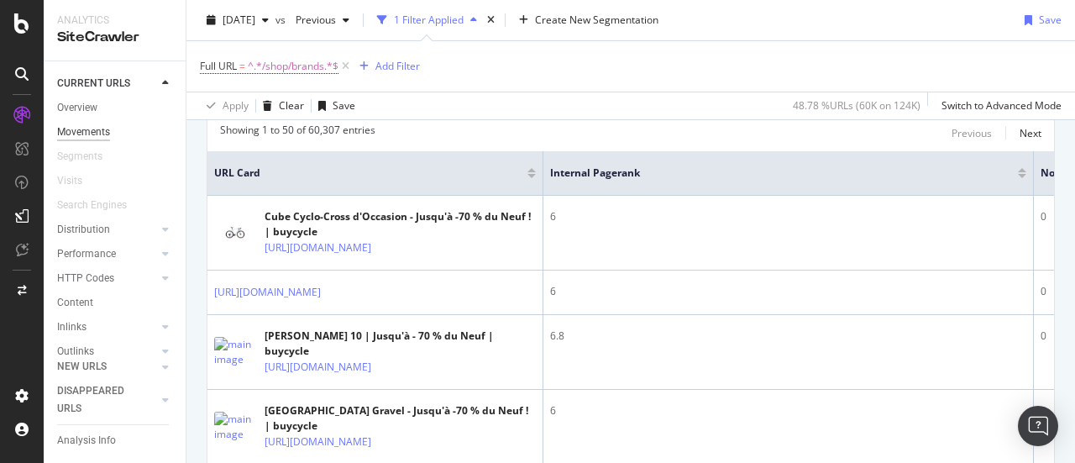
scroll to position [347, 0]
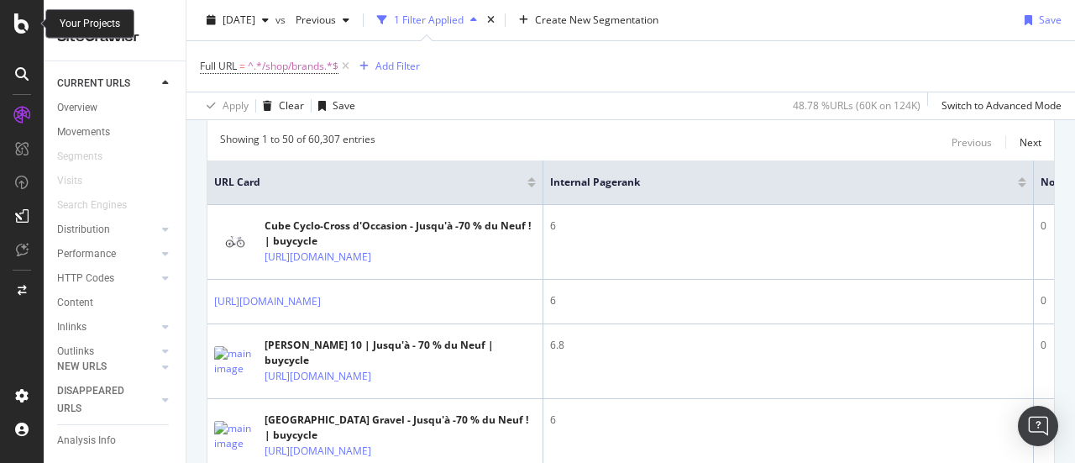
click at [25, 24] on icon at bounding box center [21, 23] width 15 height 20
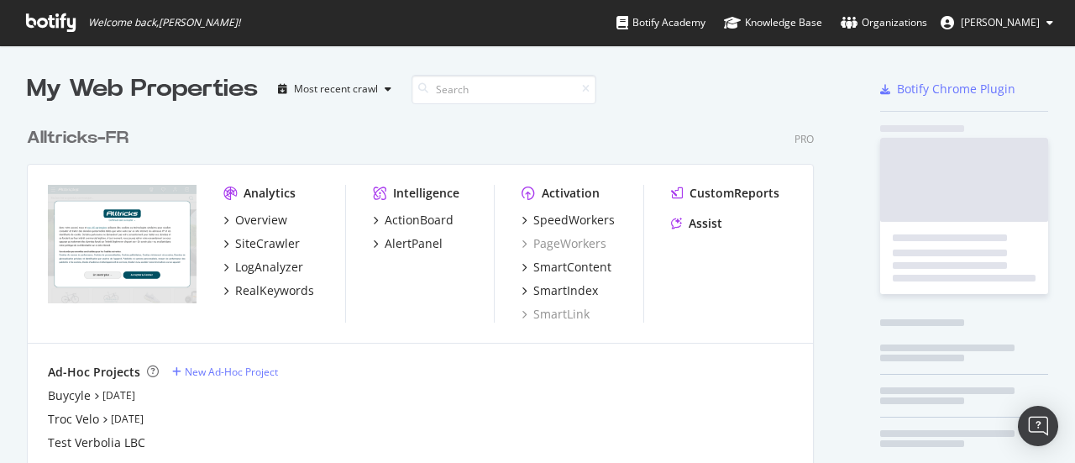
scroll to position [450, 1049]
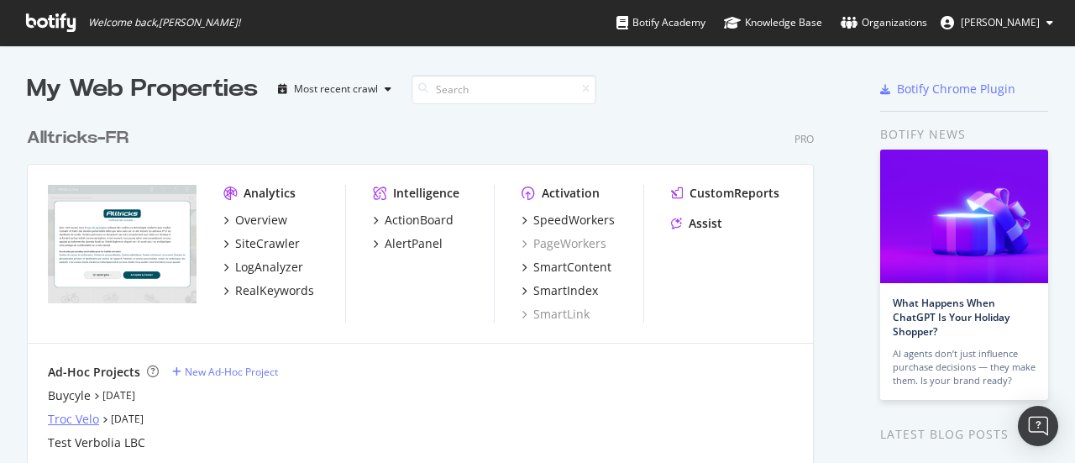
click at [76, 417] on div "Troc Velo" at bounding box center [73, 419] width 51 height 17
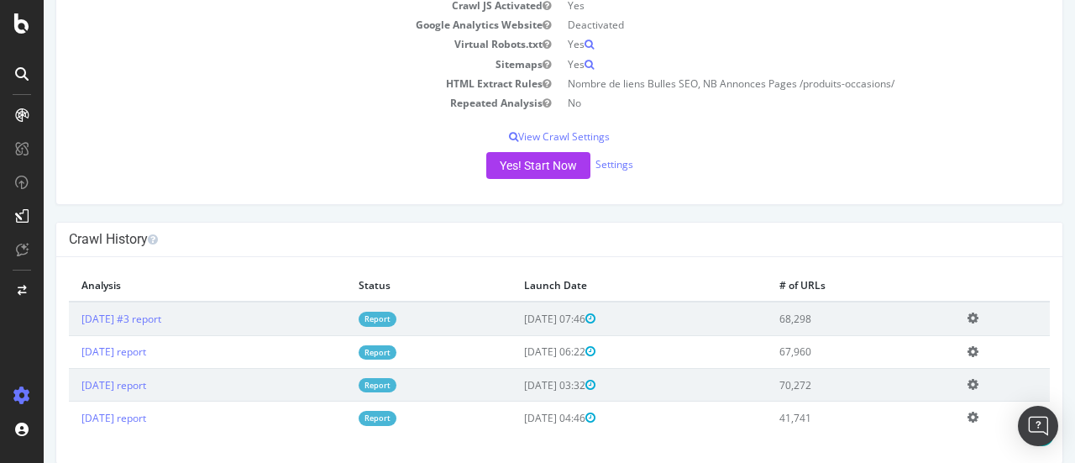
scroll to position [265, 0]
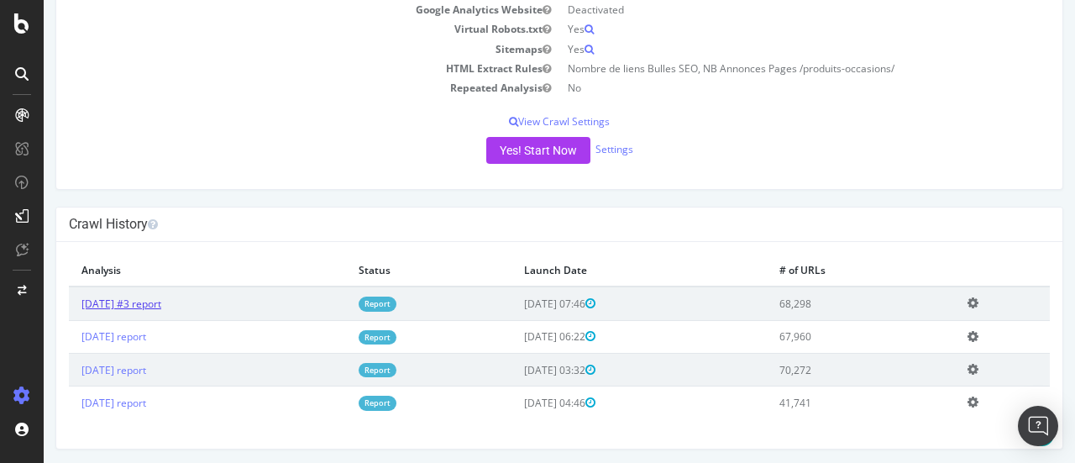
click at [155, 305] on link "[DATE] #3 report" at bounding box center [121, 303] width 80 height 14
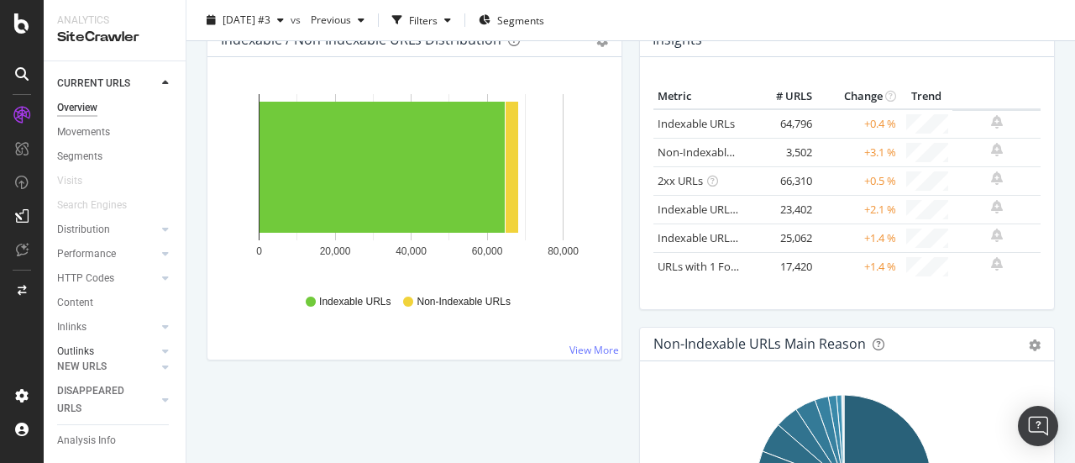
scroll to position [117, 0]
click at [87, 299] on div "Url Explorer" at bounding box center [83, 308] width 52 height 18
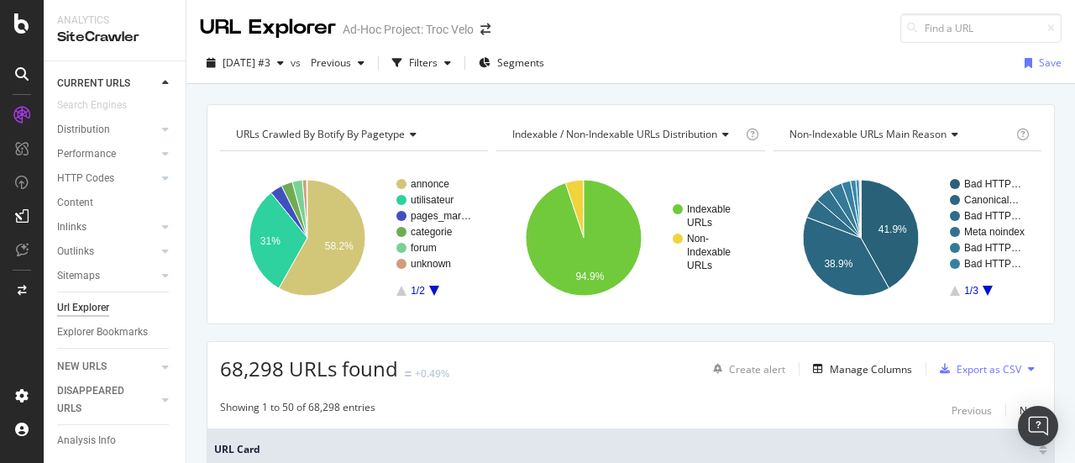
scroll to position [3, 0]
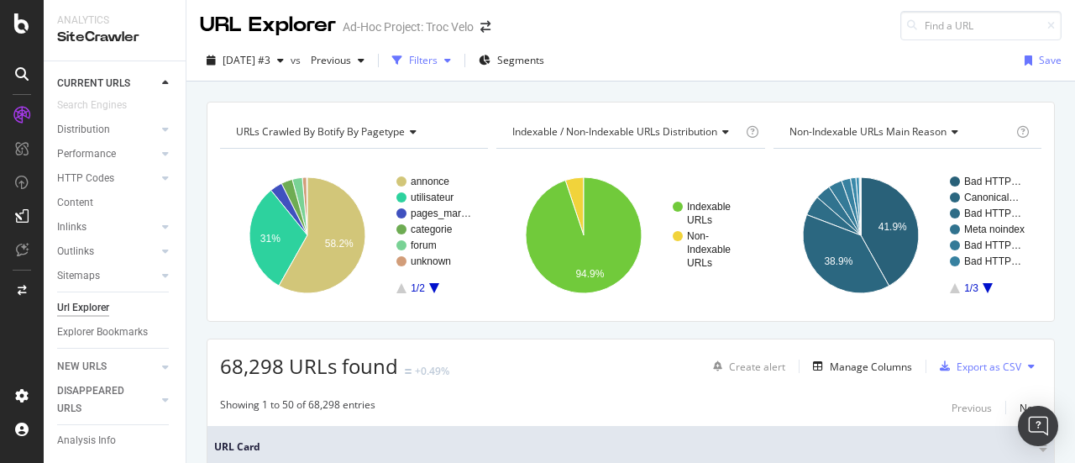
click at [437, 63] on div "Filters" at bounding box center [423, 60] width 29 height 14
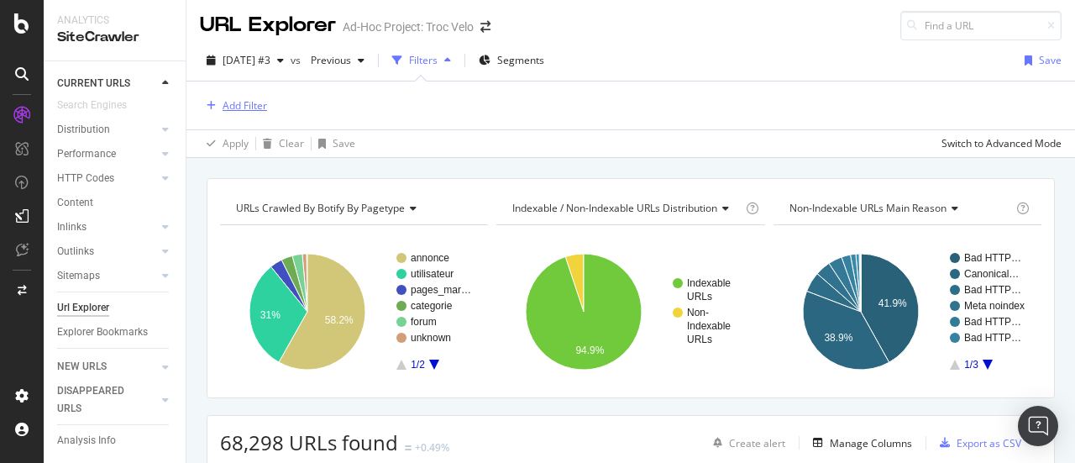
click at [245, 109] on div "Add Filter" at bounding box center [245, 105] width 45 height 14
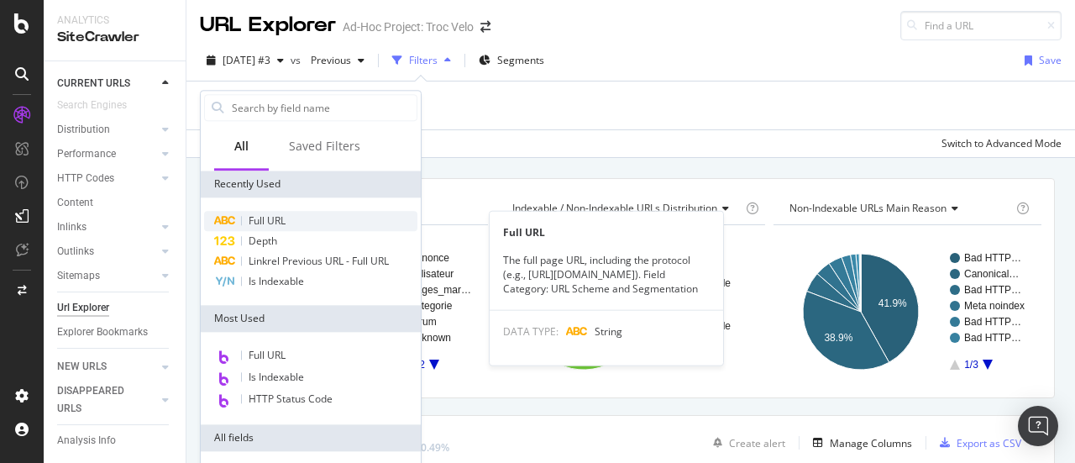
click at [282, 214] on span "Full URL" at bounding box center [267, 220] width 37 height 14
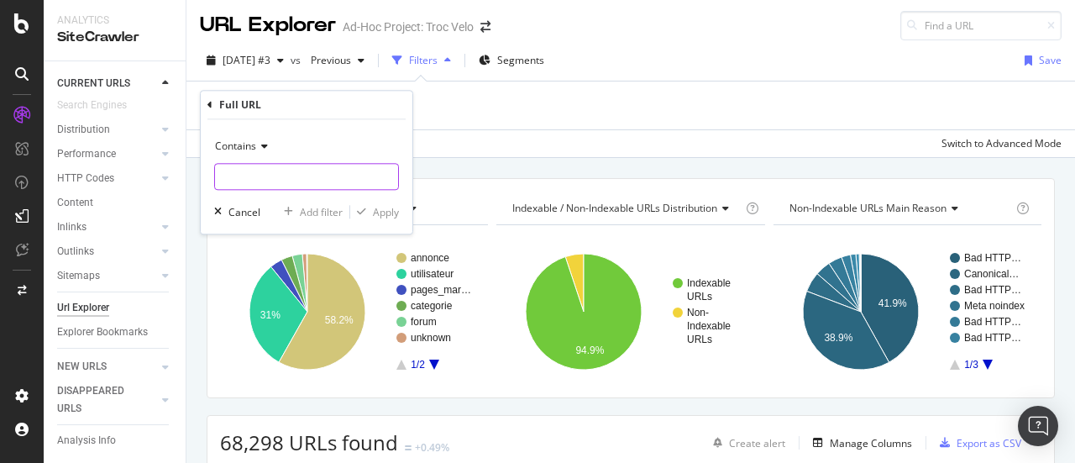
click at [267, 175] on input "text" at bounding box center [306, 176] width 183 height 27
type input "produits-occasions/"
click at [378, 212] on div "Apply" at bounding box center [386, 212] width 26 height 14
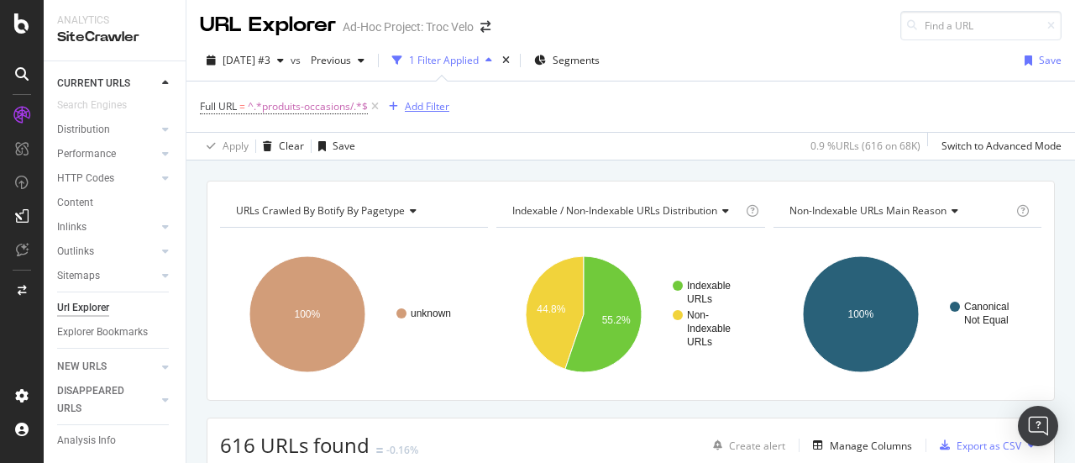
click at [428, 108] on div "Add Filter" at bounding box center [427, 106] width 45 height 14
click at [749, 103] on div "Full URL = ^.*produits-occasions/.*$ Add Filter" at bounding box center [631, 106] width 862 height 50
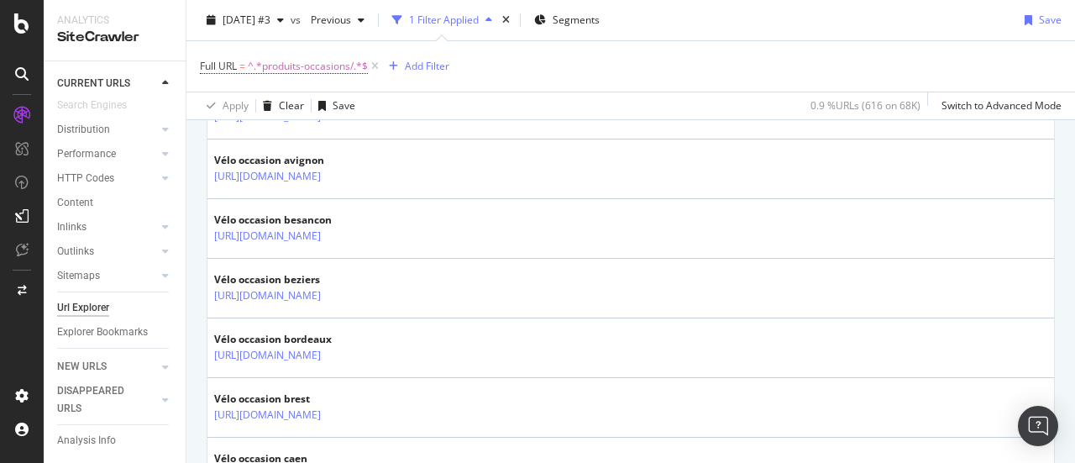
scroll to position [827, 0]
click at [439, 60] on div "Add Filter" at bounding box center [427, 66] width 45 height 14
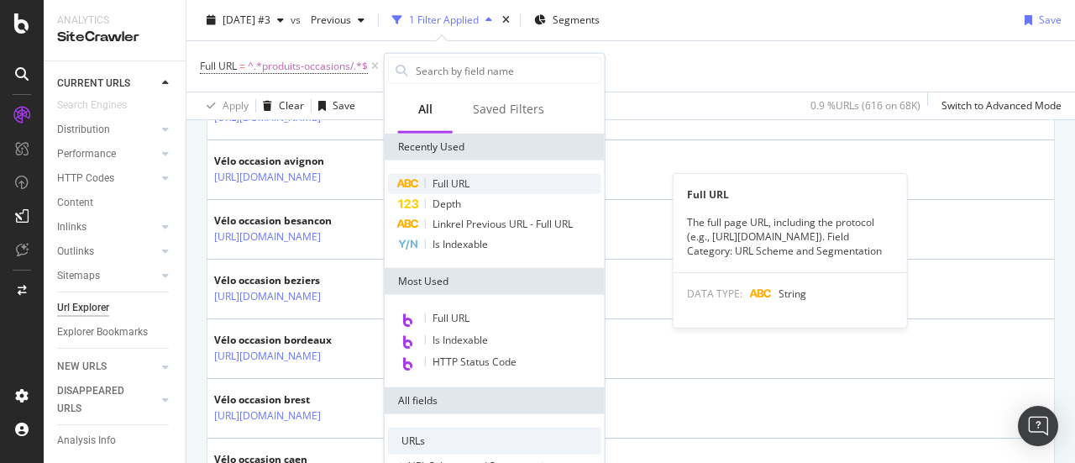
click at [455, 188] on span "Full URL" at bounding box center [450, 183] width 37 height 14
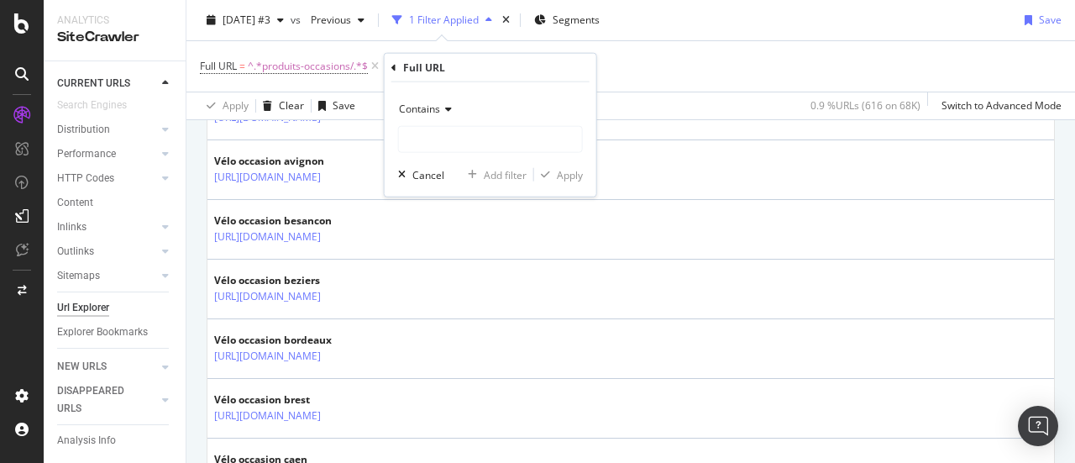
click at [437, 112] on span "Contains" at bounding box center [419, 109] width 41 height 14
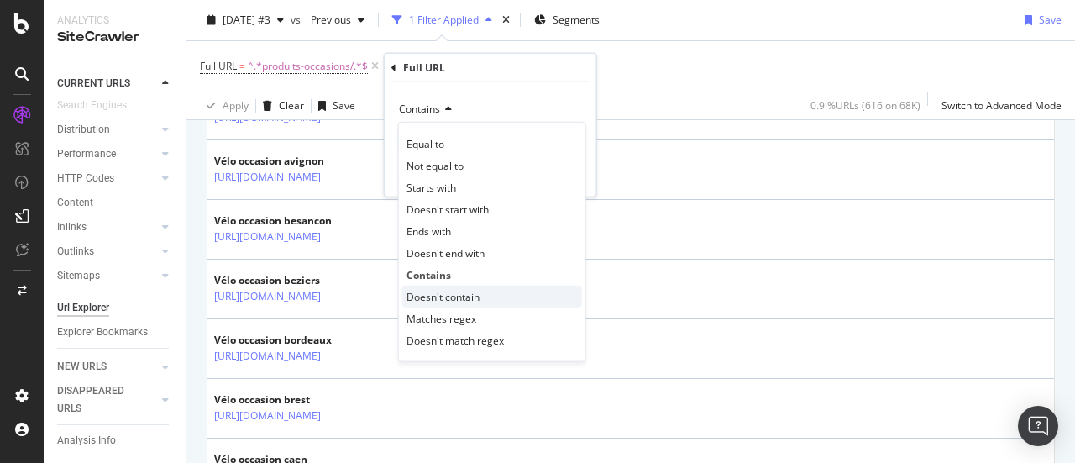
click at [432, 297] on span "Doesn't contain" at bounding box center [442, 296] width 73 height 14
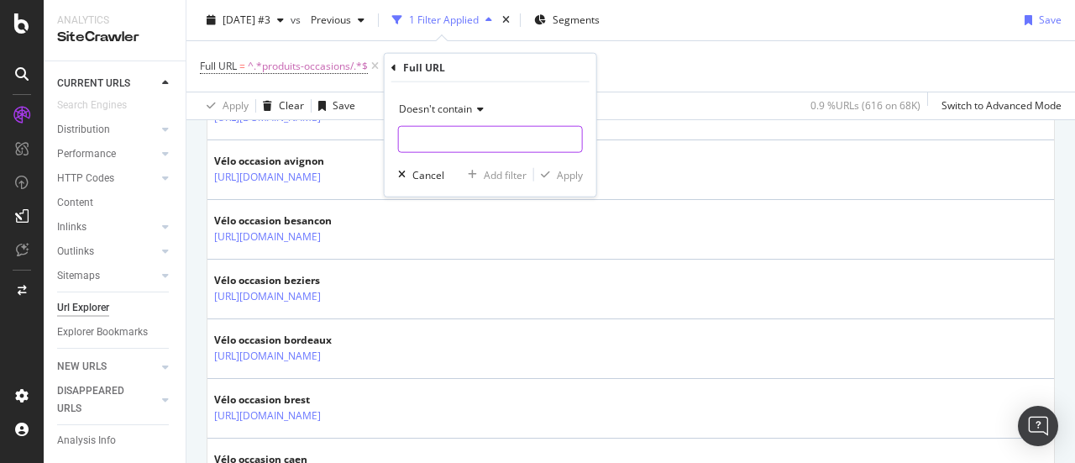
click at [423, 141] on input "text" at bounding box center [490, 139] width 183 height 27
type input "?"
click at [550, 176] on div "button" at bounding box center [545, 175] width 23 height 10
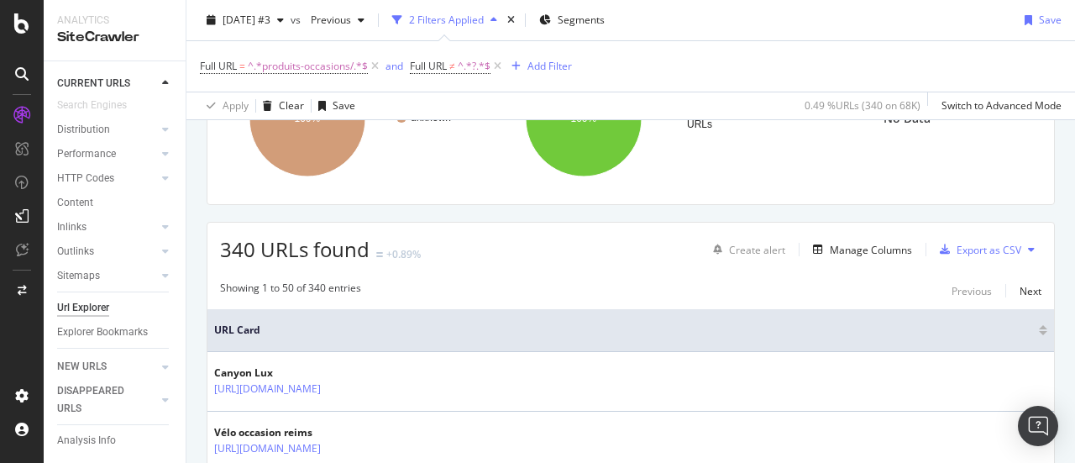
scroll to position [208, 0]
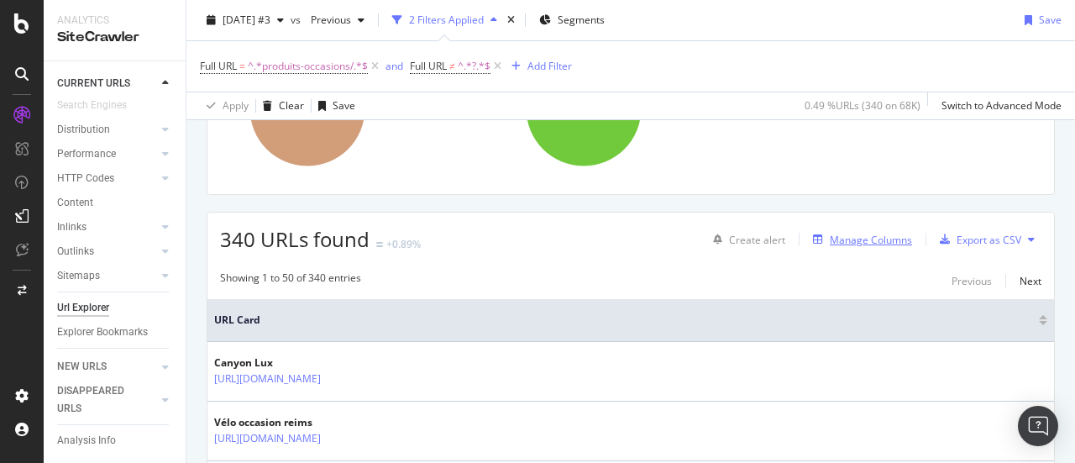
click at [835, 239] on div "Manage Columns" at bounding box center [871, 240] width 82 height 14
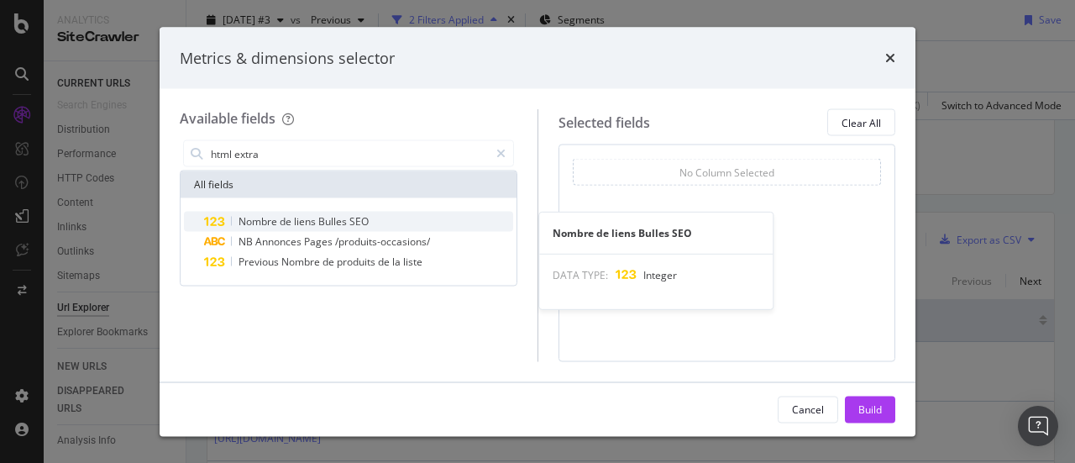
type input "html extra"
click at [324, 224] on span "Bulles" at bounding box center [333, 221] width 31 height 14
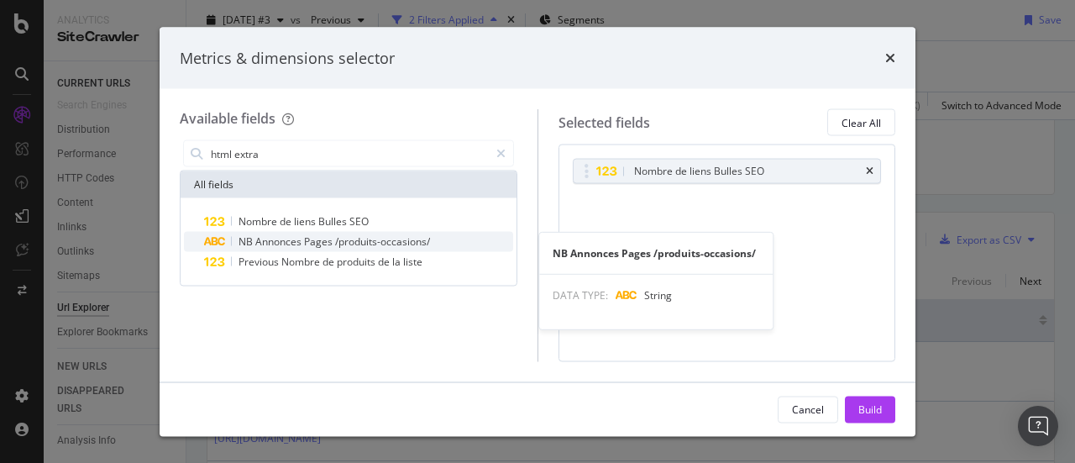
click at [417, 241] on span "/produits-occasions/" at bounding box center [382, 241] width 95 height 14
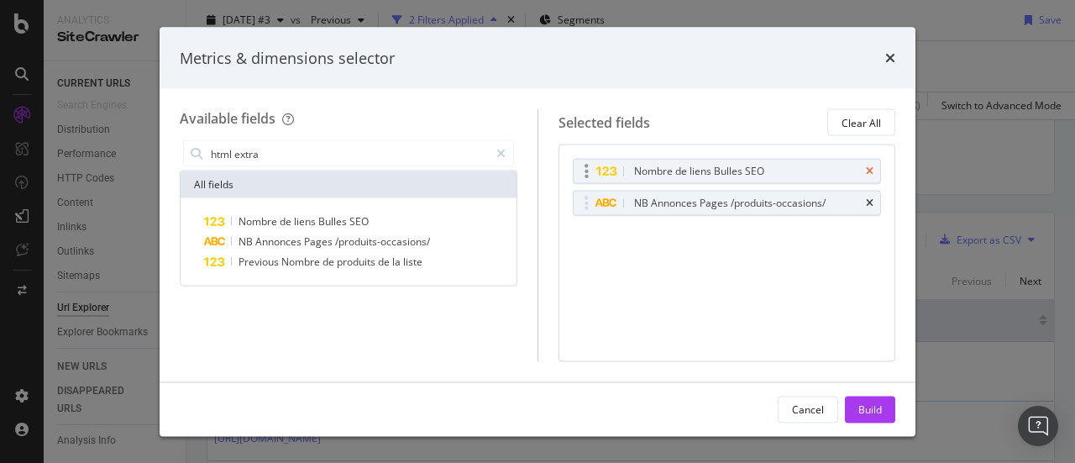
click at [872, 166] on icon "times" at bounding box center [870, 171] width 8 height 10
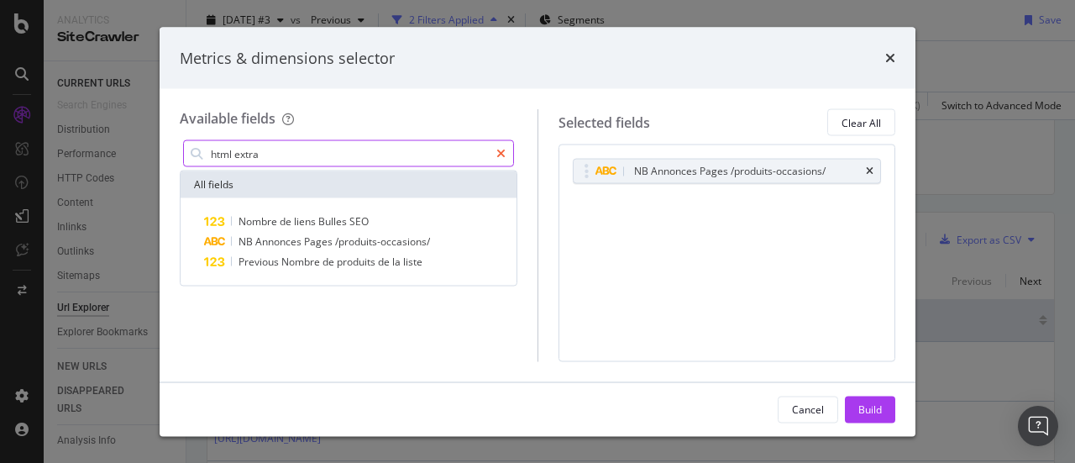
click at [506, 152] on div "modal" at bounding box center [501, 153] width 24 height 27
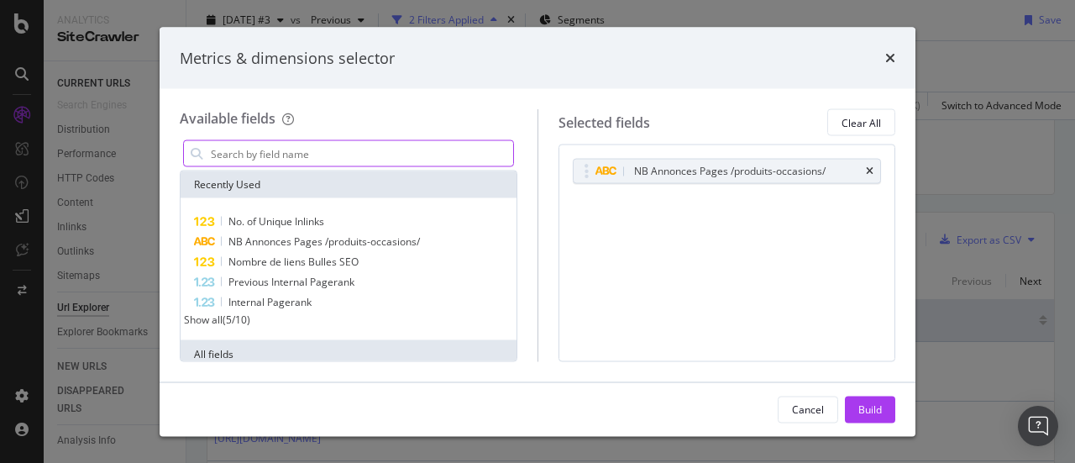
click at [427, 163] on input "modal" at bounding box center [361, 153] width 304 height 25
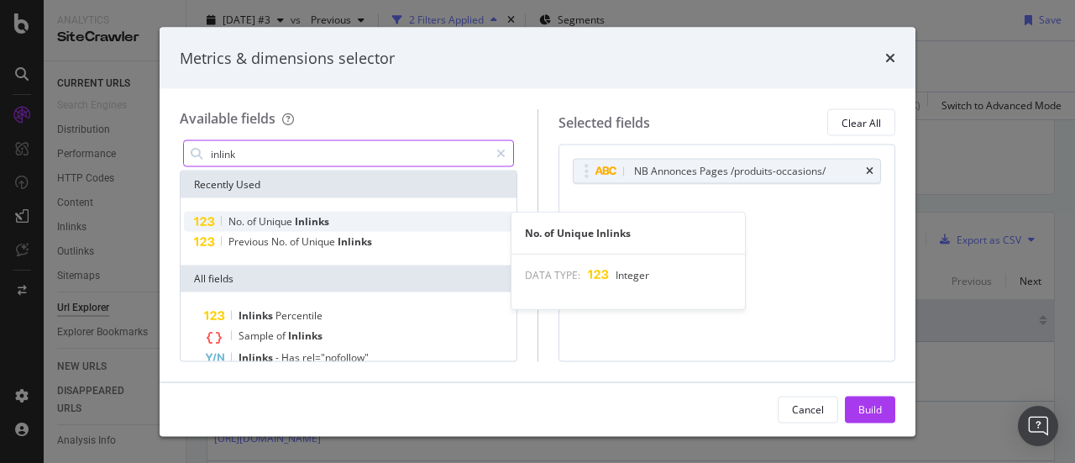
type input "inlink"
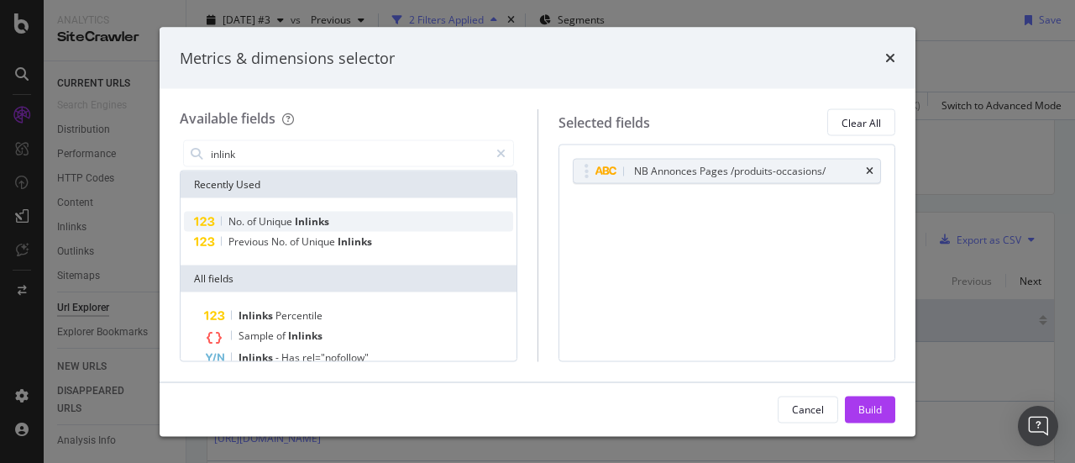
click at [341, 223] on div "No. of Unique Inlinks" at bounding box center [348, 222] width 329 height 20
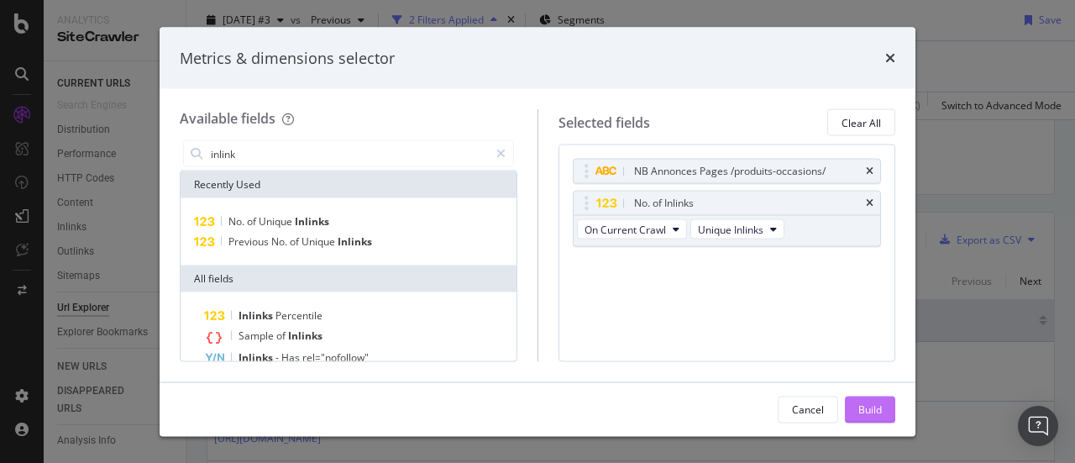
click at [871, 415] on div "Build" at bounding box center [870, 408] width 24 height 14
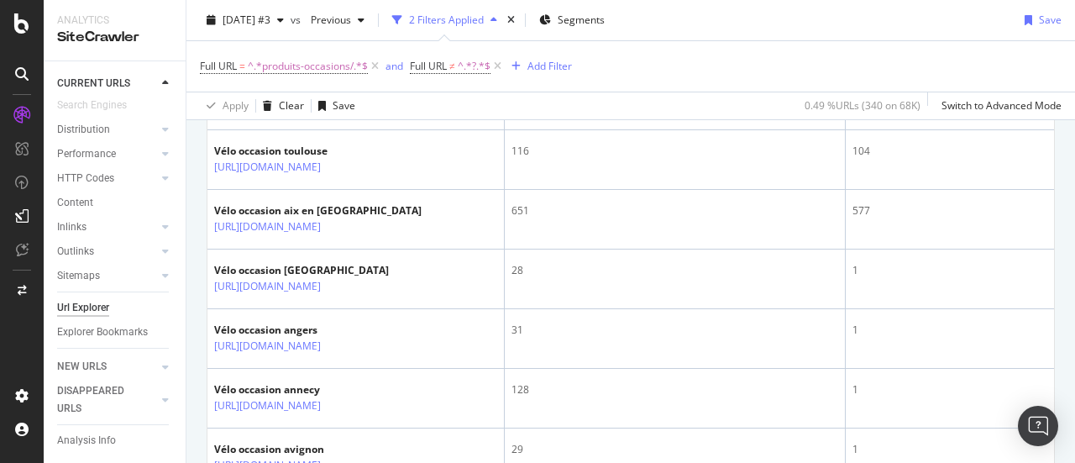
scroll to position [541, 0]
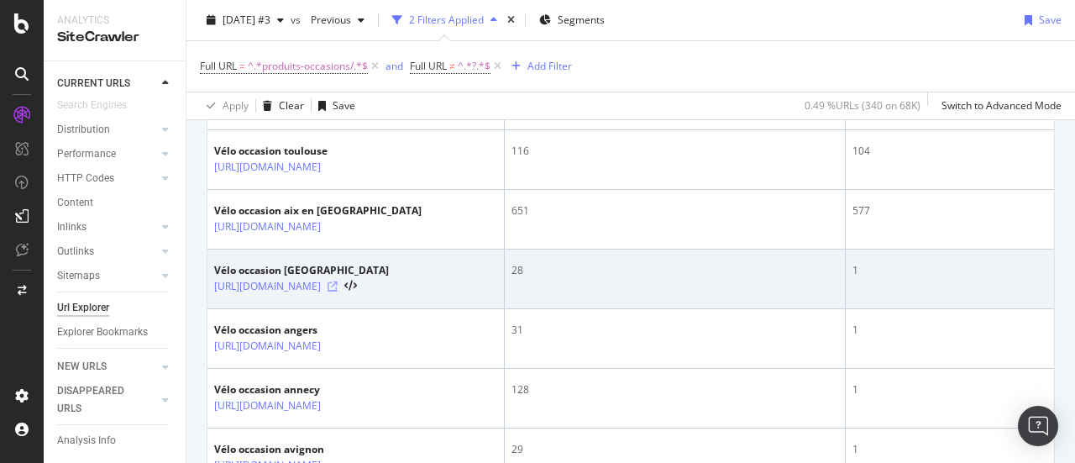
click at [338, 291] on icon at bounding box center [332, 286] width 10 height 10
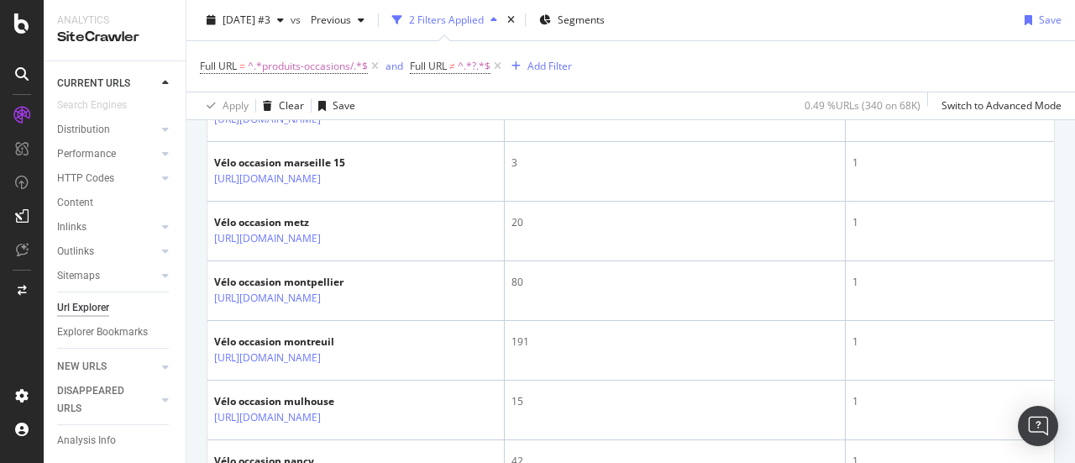
scroll to position [3183, 0]
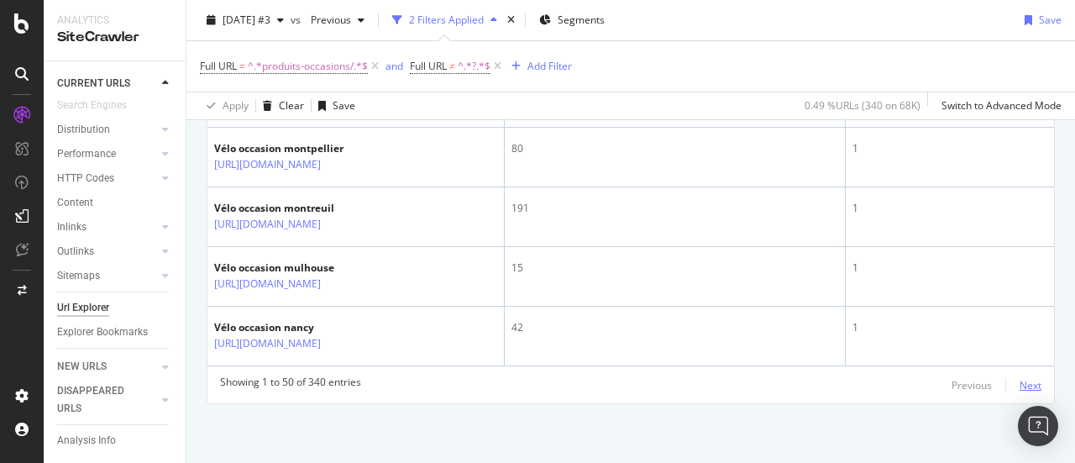
click at [1019, 388] on div "Next" at bounding box center [1030, 385] width 22 height 14
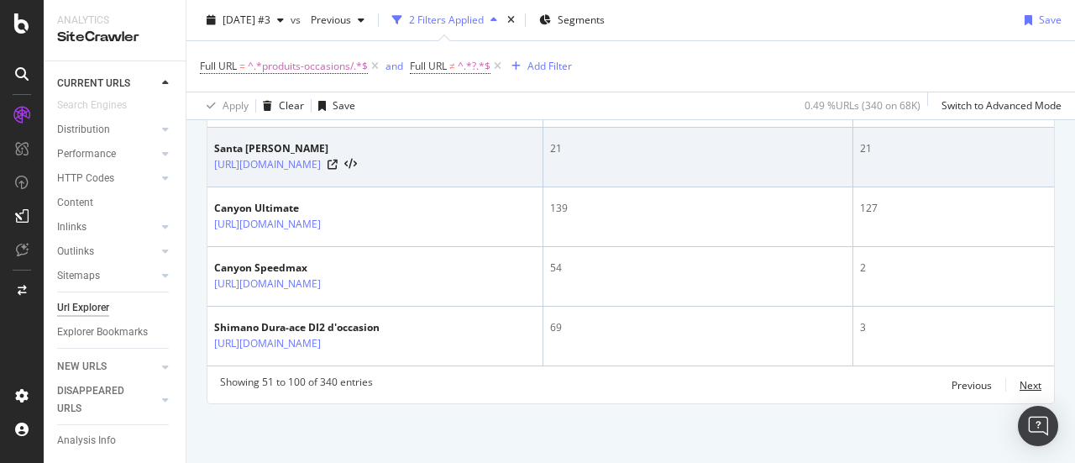
scroll to position [3989, 0]
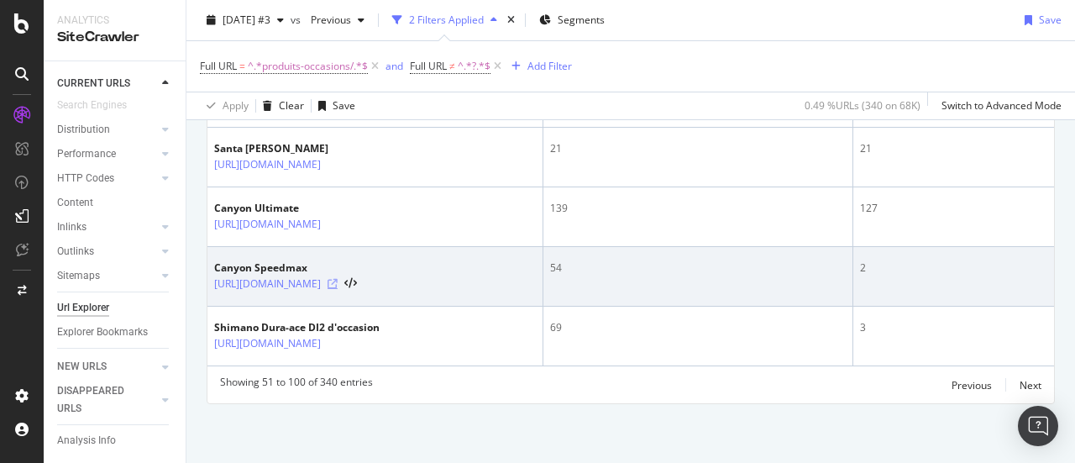
click at [338, 279] on icon at bounding box center [332, 284] width 10 height 10
